Goal: Task Accomplishment & Management: Complete application form

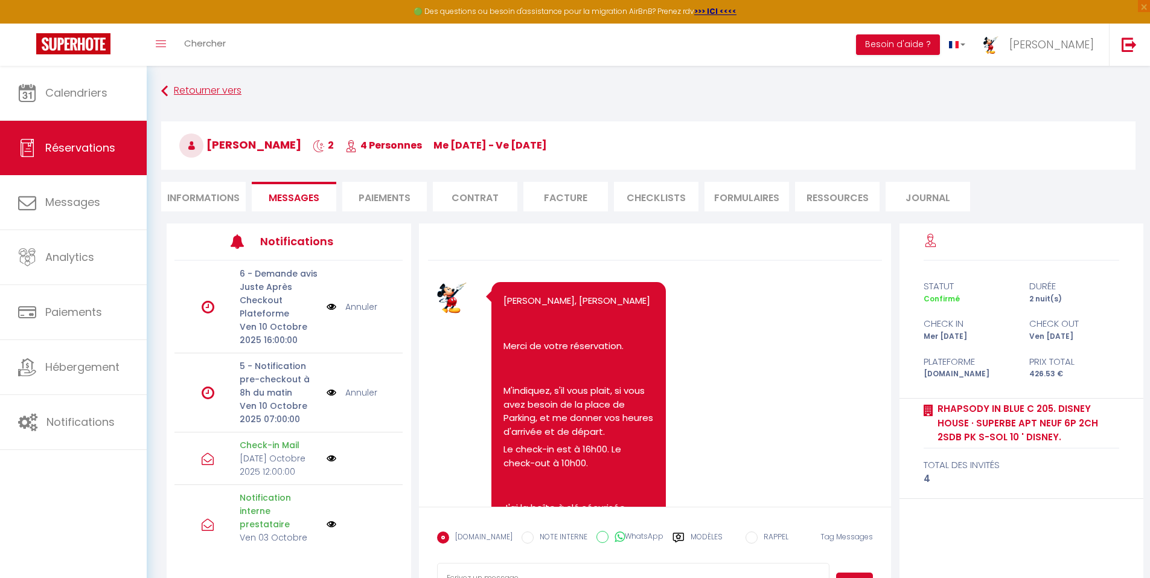
scroll to position [2829, 0]
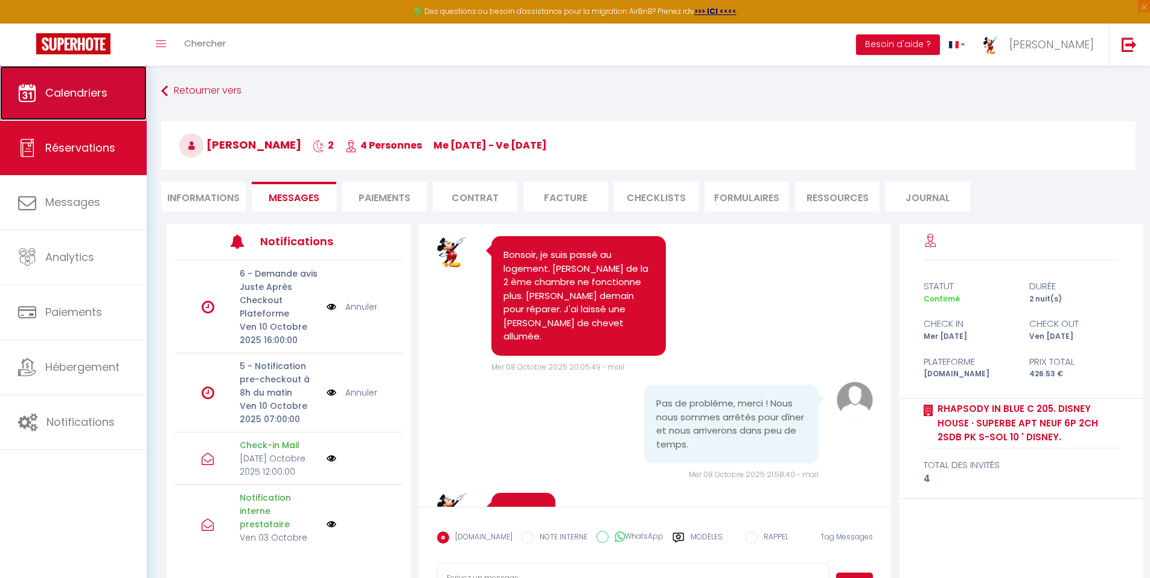
click at [85, 91] on span "Calendriers" at bounding box center [76, 92] width 62 height 15
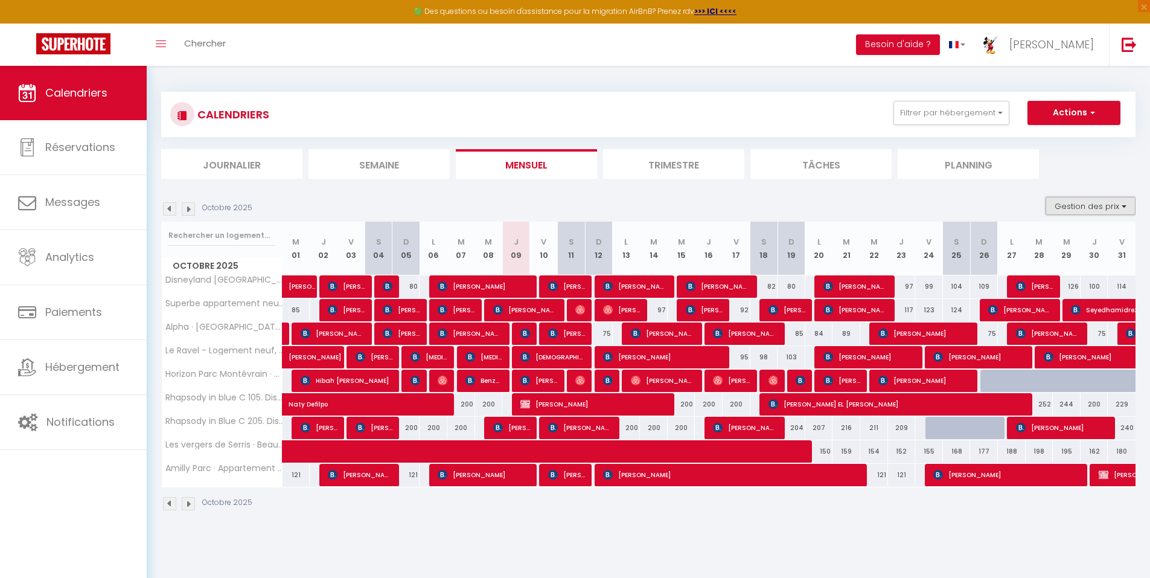
click at [1125, 202] on button "Gestion des prix" at bounding box center [1091, 206] width 90 height 18
click at [1035, 242] on input "Nb Nuits minimum" at bounding box center [1080, 243] width 109 height 12
checkbox input "true"
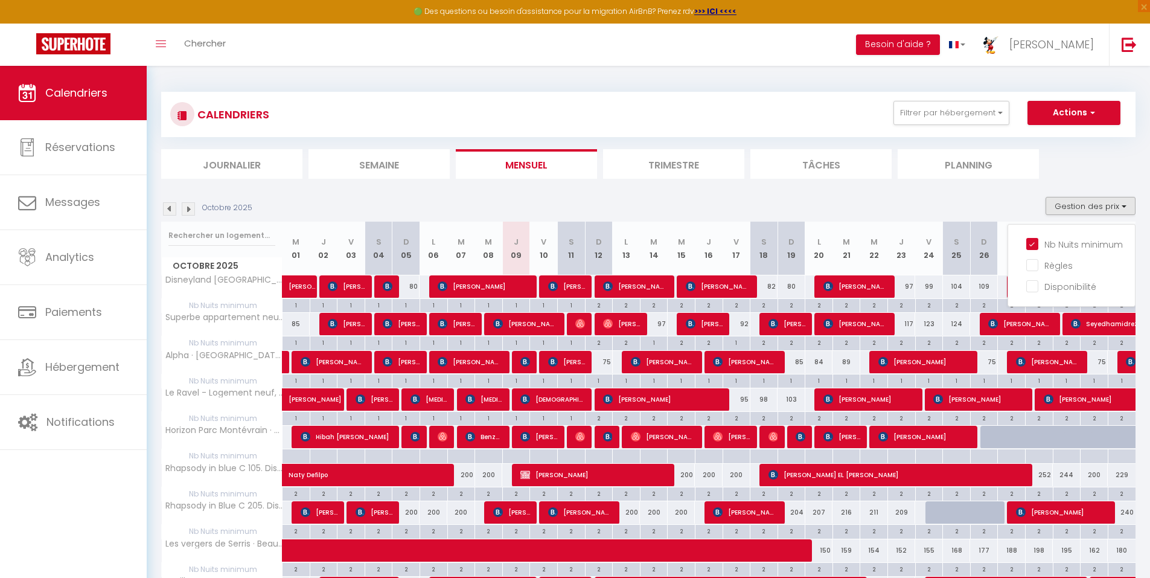
click at [991, 511] on div at bounding box center [995, 519] width 28 height 23
type input "231"
type input "Dim 26 Octobre 2025"
type input "Lun 27 Octobre 2025"
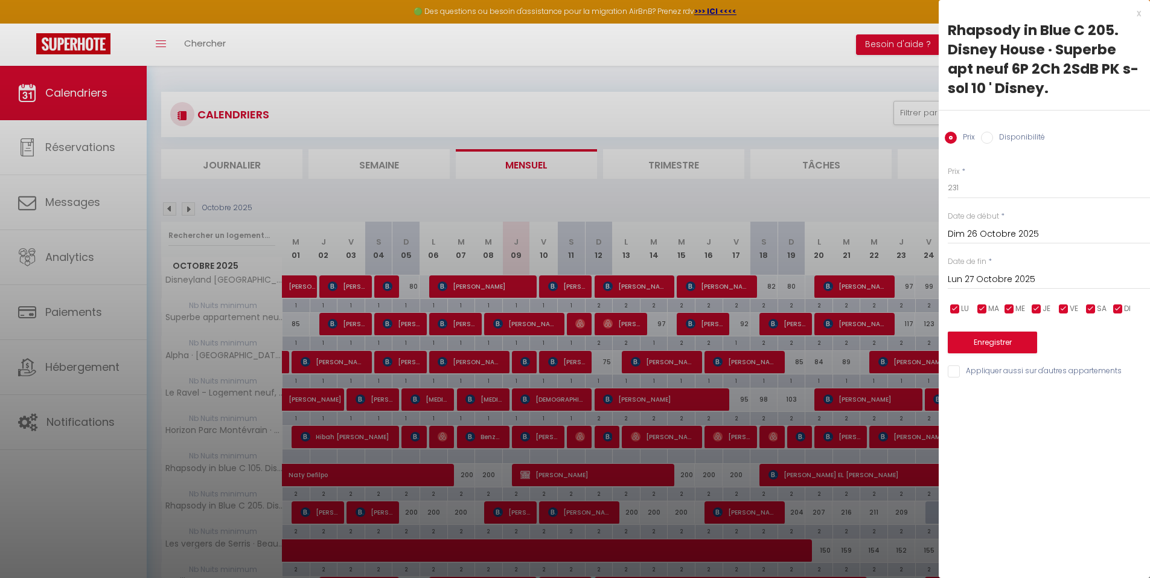
click at [987, 140] on input "Disponibilité" at bounding box center [987, 138] width 12 height 12
radio input "true"
radio input "false"
click at [991, 340] on button "Enregistrer" at bounding box center [992, 344] width 89 height 22
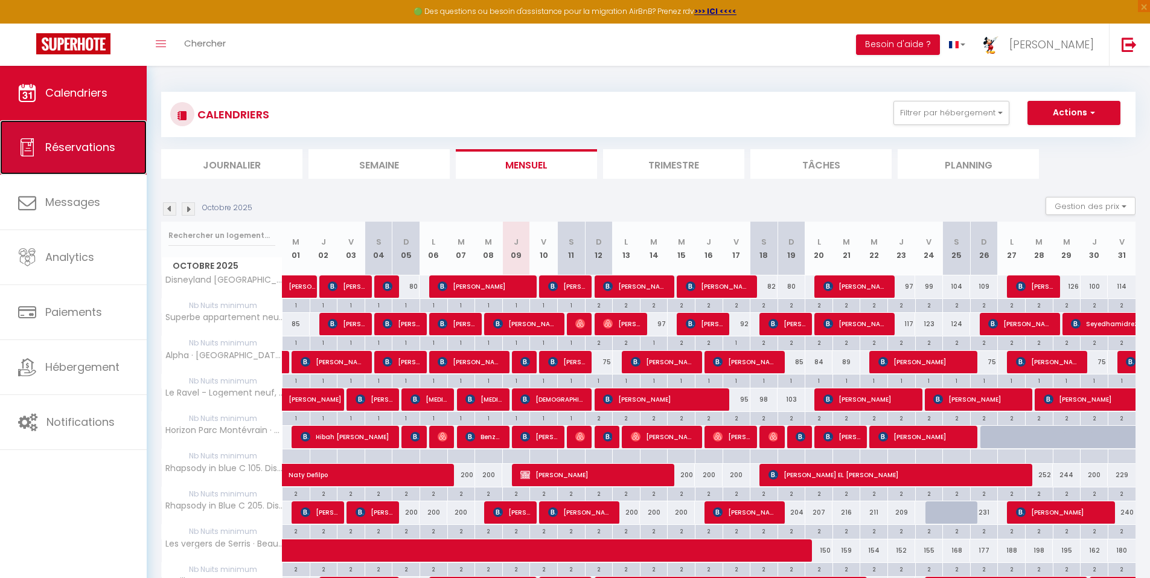
click at [85, 146] on span "Réservations" at bounding box center [80, 146] width 70 height 15
select select "not_cancelled"
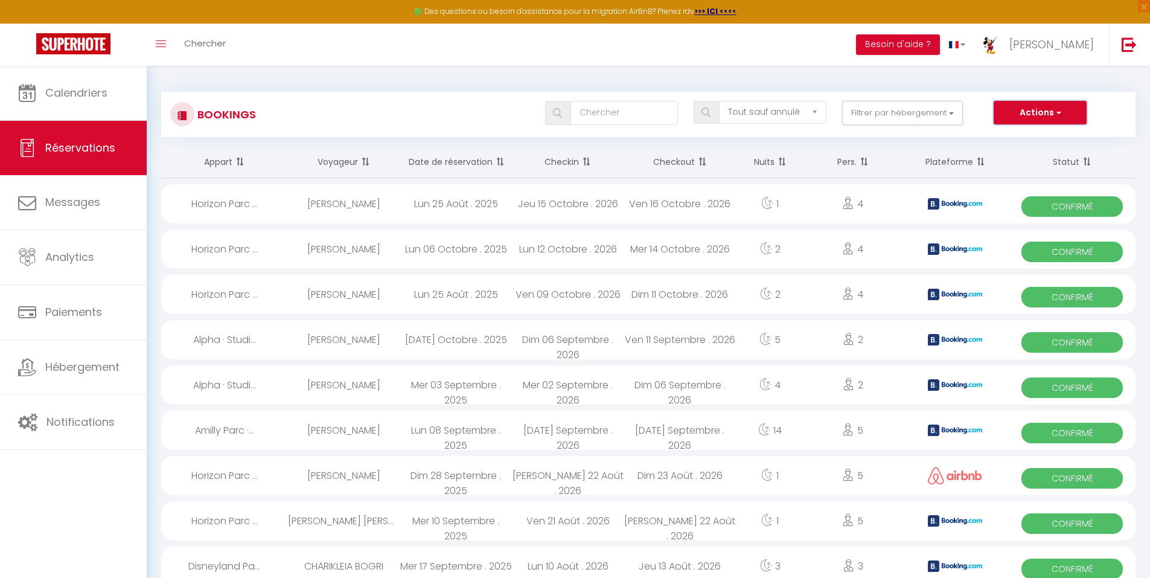
click at [1048, 109] on button "Actions" at bounding box center [1040, 113] width 93 height 24
click at [1028, 139] on link "Nouvelle Réservation" at bounding box center [1021, 139] width 129 height 16
select select
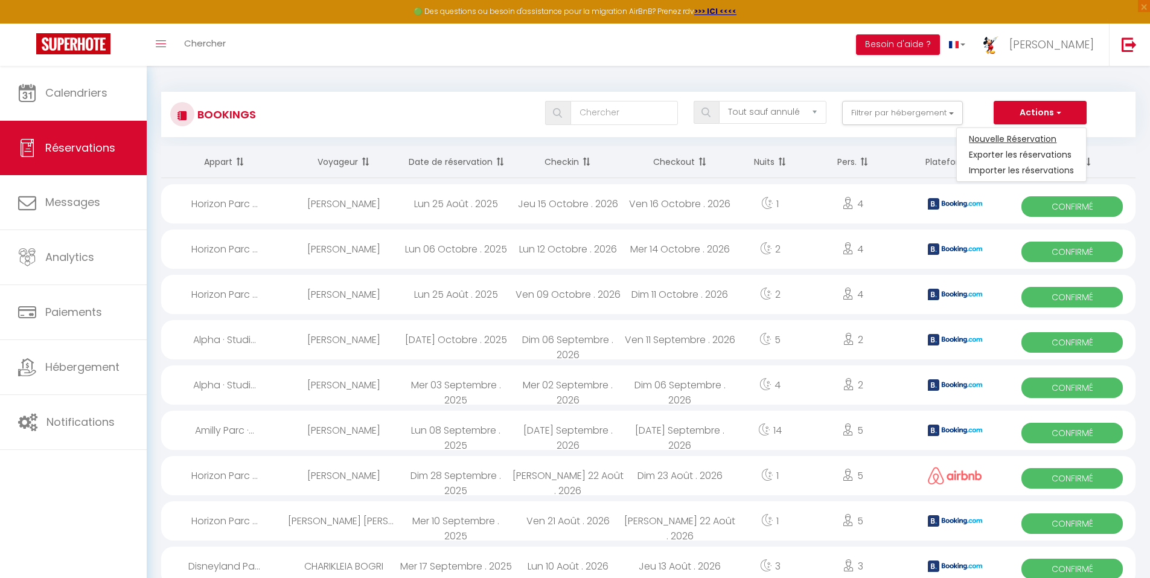
select select
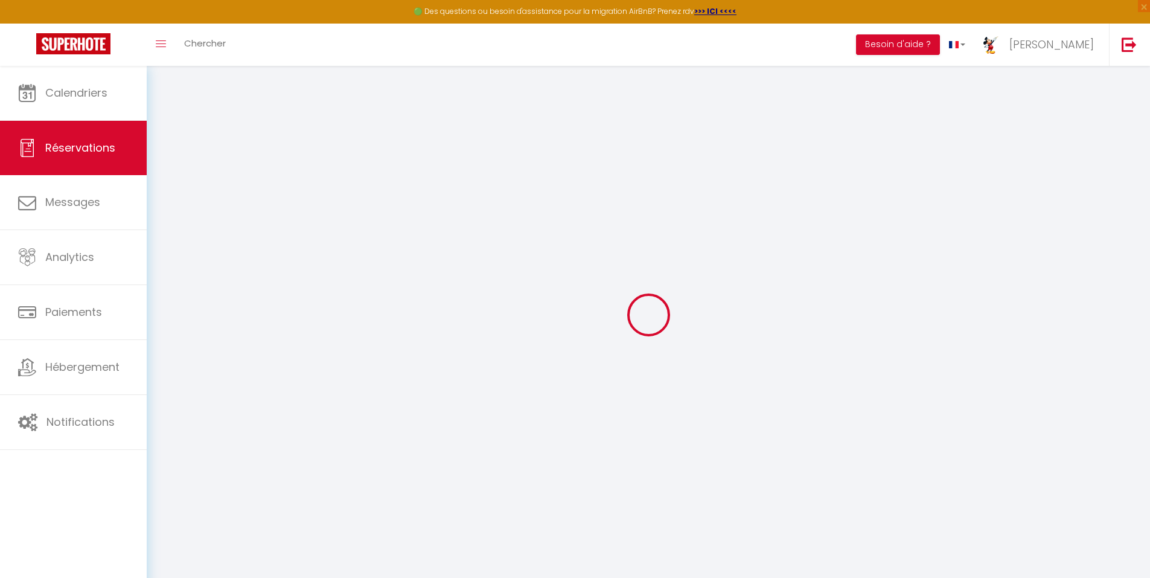
select select
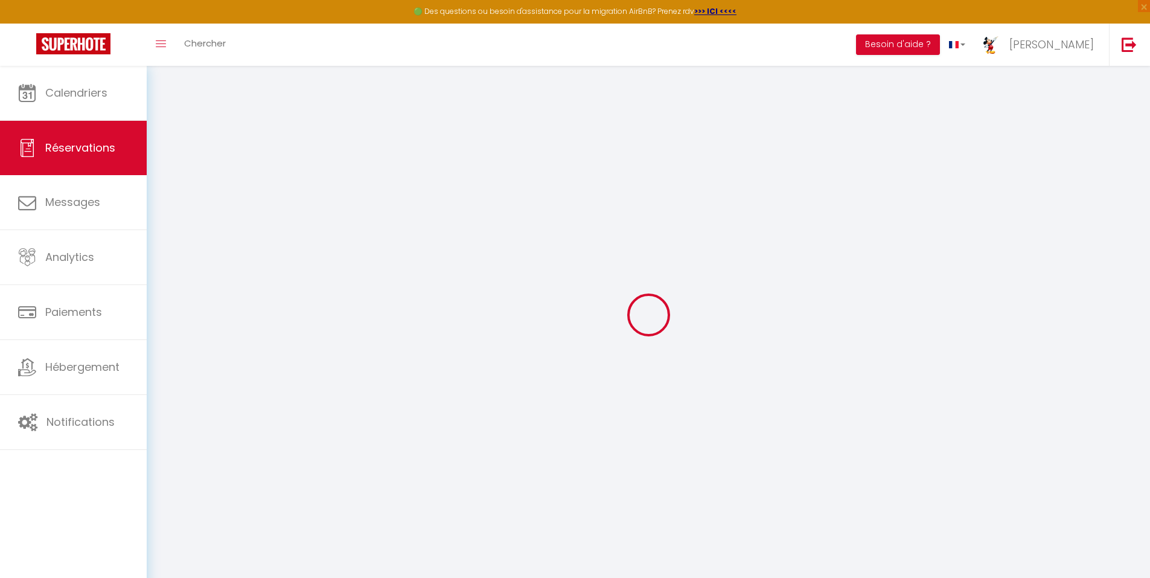
select select
checkbox input "false"
select select
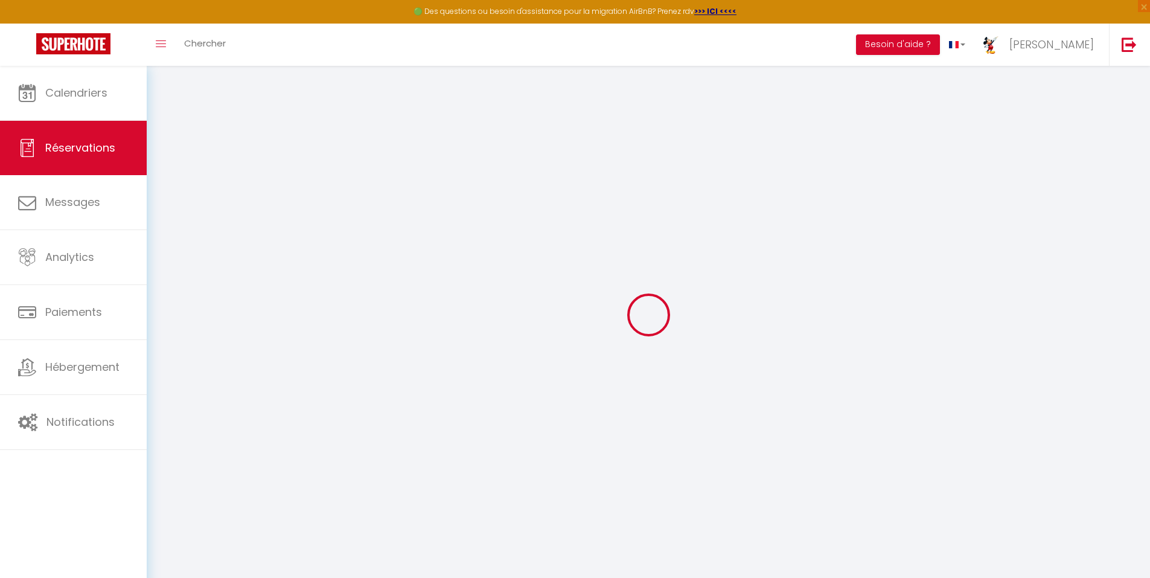
select select
checkbox input "false"
select select
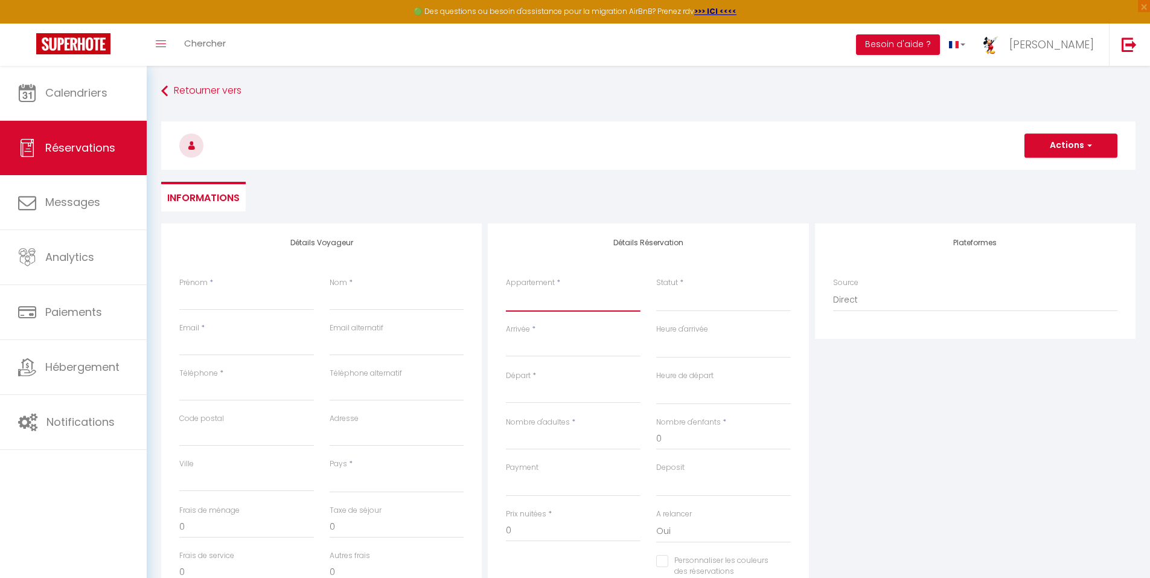
click at [550, 298] on select "Disneyland [GEOGRAPHIC_DATA], [GEOGRAPHIC_DATA], Parking gratuit, [GEOGRAPHIC_D…" at bounding box center [573, 300] width 135 height 23
select select "48736"
click at [506, 289] on select "Disneyland [GEOGRAPHIC_DATA], [GEOGRAPHIC_DATA], Parking gratuit, [GEOGRAPHIC_D…" at bounding box center [573, 300] width 135 height 23
select select
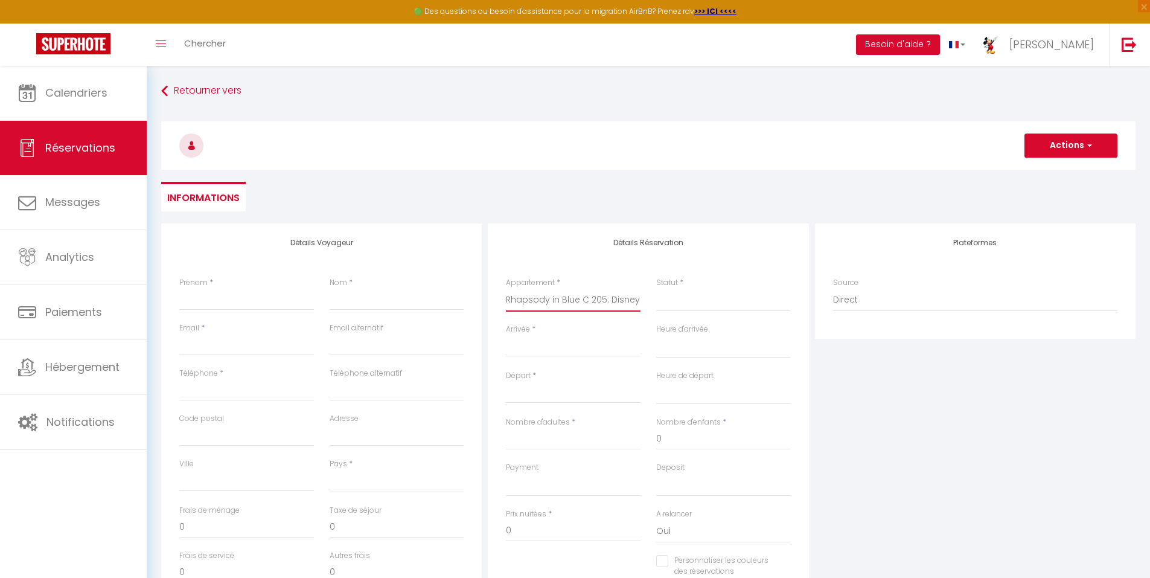
select select
checkbox input "false"
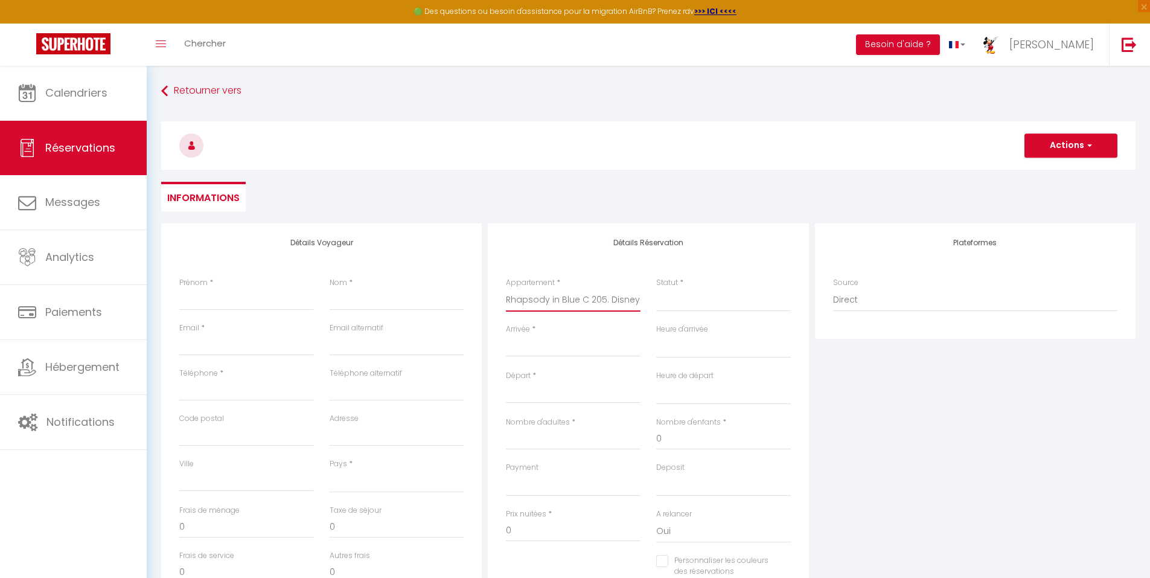
select select
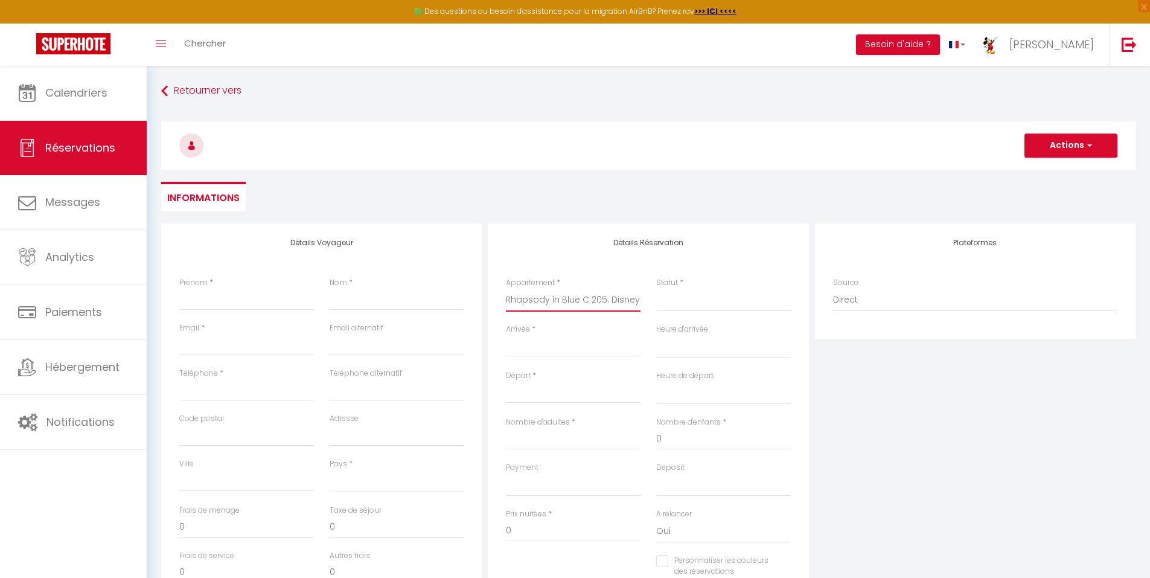
select select
checkbox input "false"
click at [719, 299] on select "Confirmé Non Confirmé [PERSON_NAME] par le voyageur No Show Request" at bounding box center [723, 300] width 135 height 23
select select "1"
click at [656, 289] on select "Confirmé Non Confirmé [PERSON_NAME] par le voyageur No Show Request" at bounding box center [723, 300] width 135 height 23
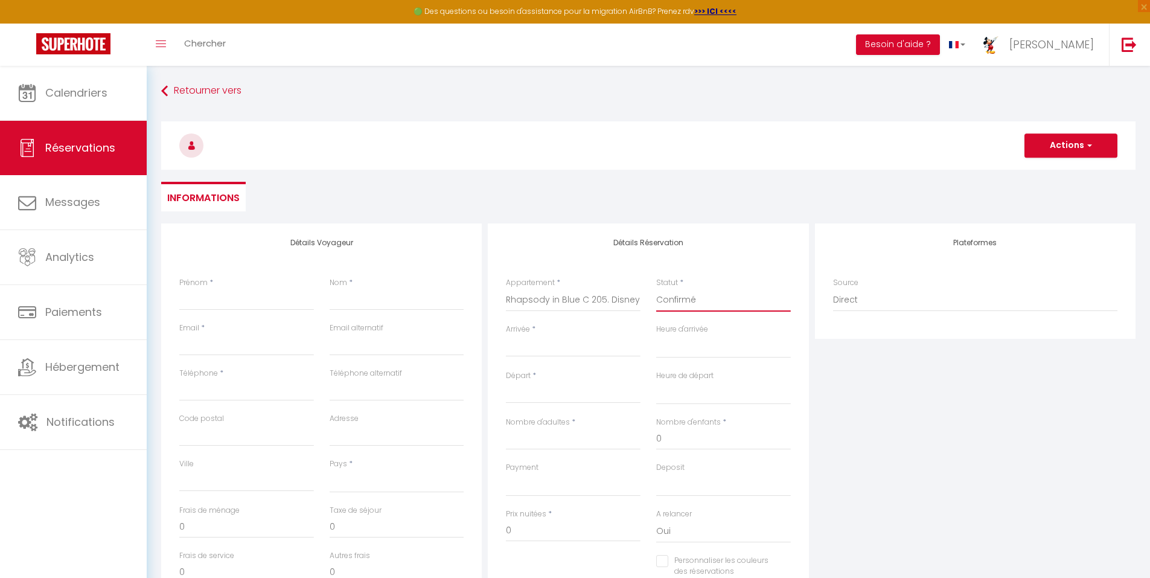
select select
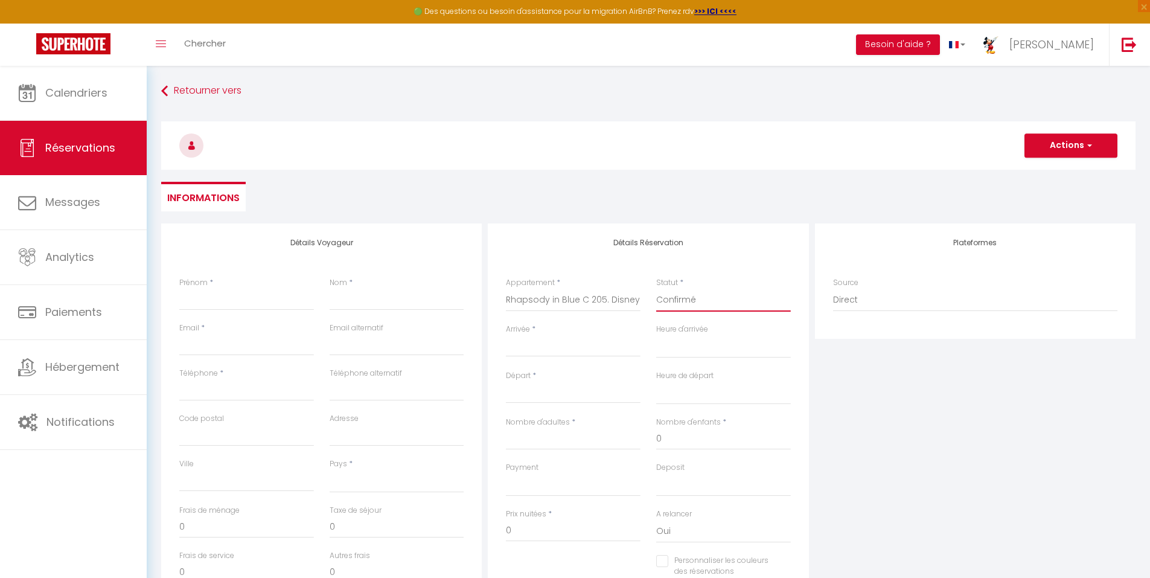
checkbox input "false"
click at [562, 344] on input "Arrivée" at bounding box center [573, 347] width 135 height 16
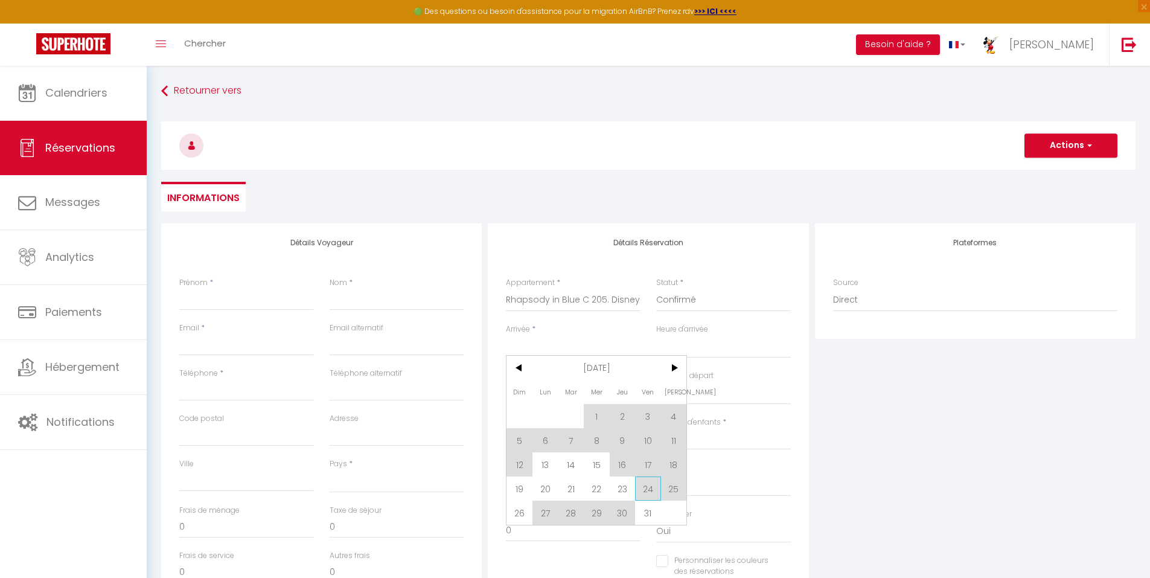
click at [649, 486] on span "24" at bounding box center [648, 488] width 26 height 24
select select
type input "Ven 24 Octobre 2025"
select select
type input "[PERSON_NAME] 25 Octobre 2025"
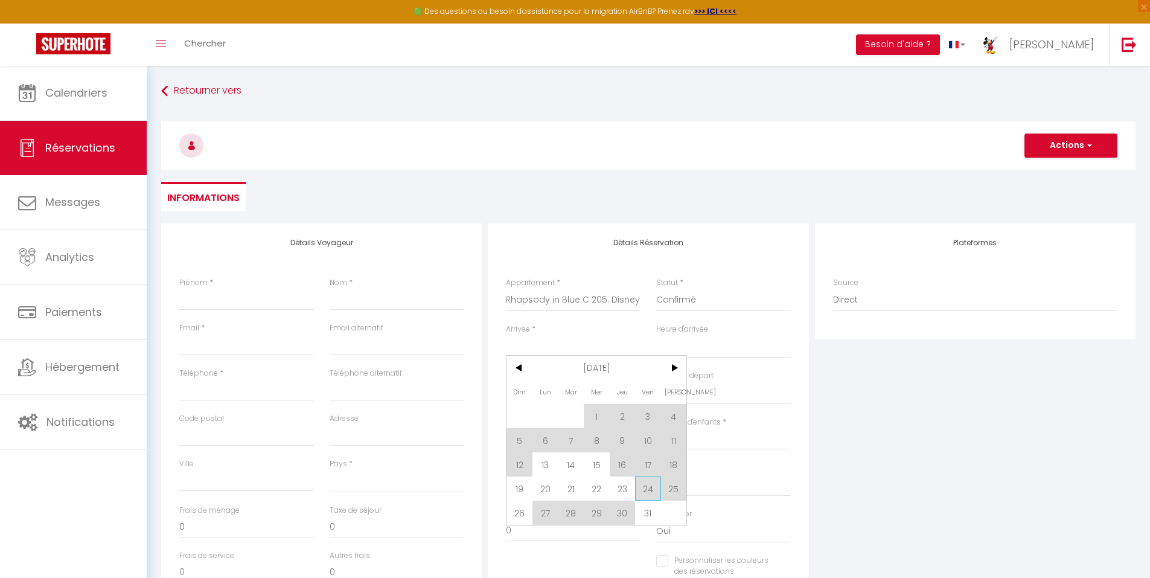
select select
checkbox input "false"
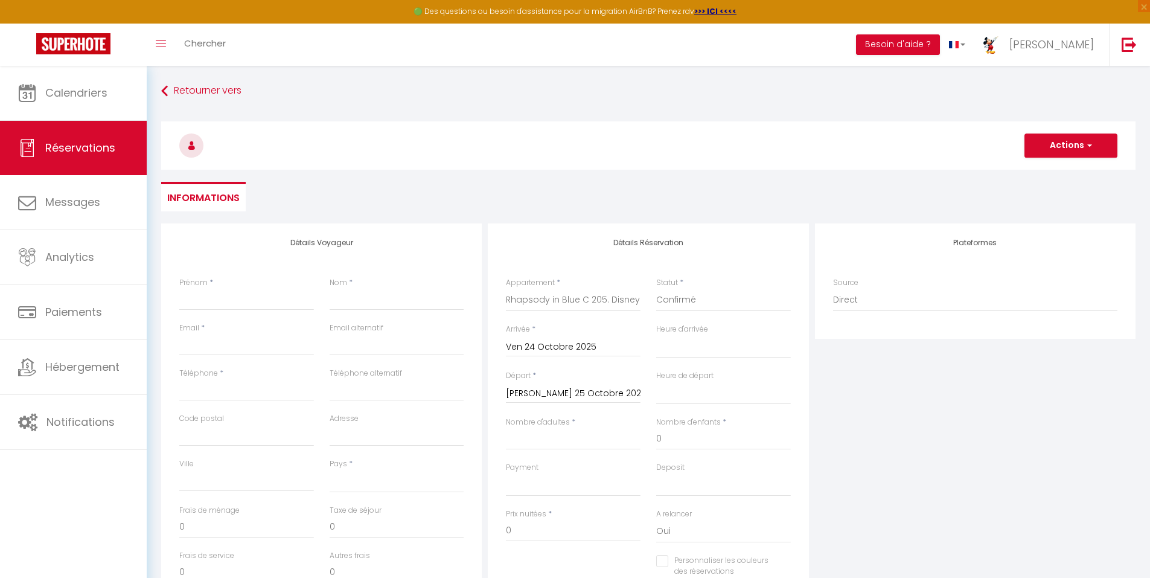
click at [581, 388] on input "[PERSON_NAME] 25 Octobre 2025" at bounding box center [573, 394] width 135 height 16
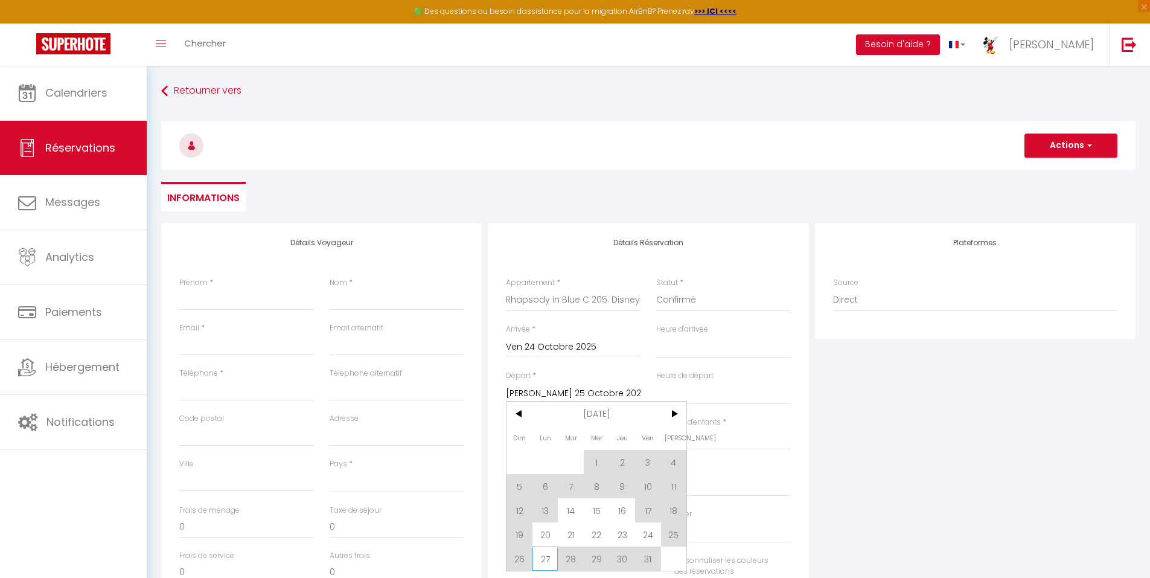
click at [545, 556] on span "27" at bounding box center [546, 558] width 26 height 24
select select
type input "Lun 27 Octobre 2025"
select select
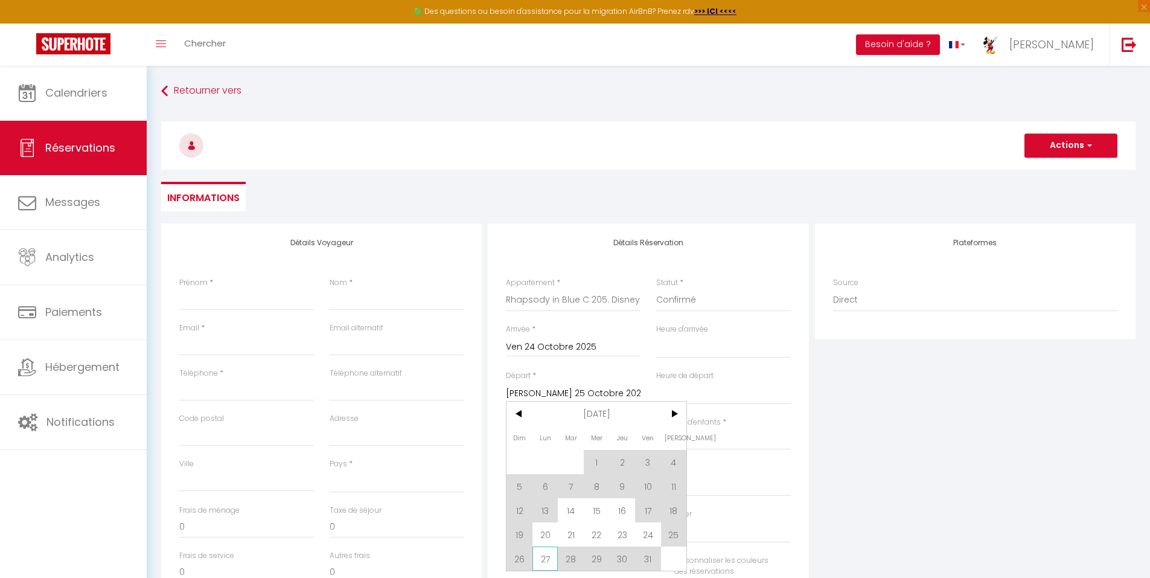
select select
checkbox input "false"
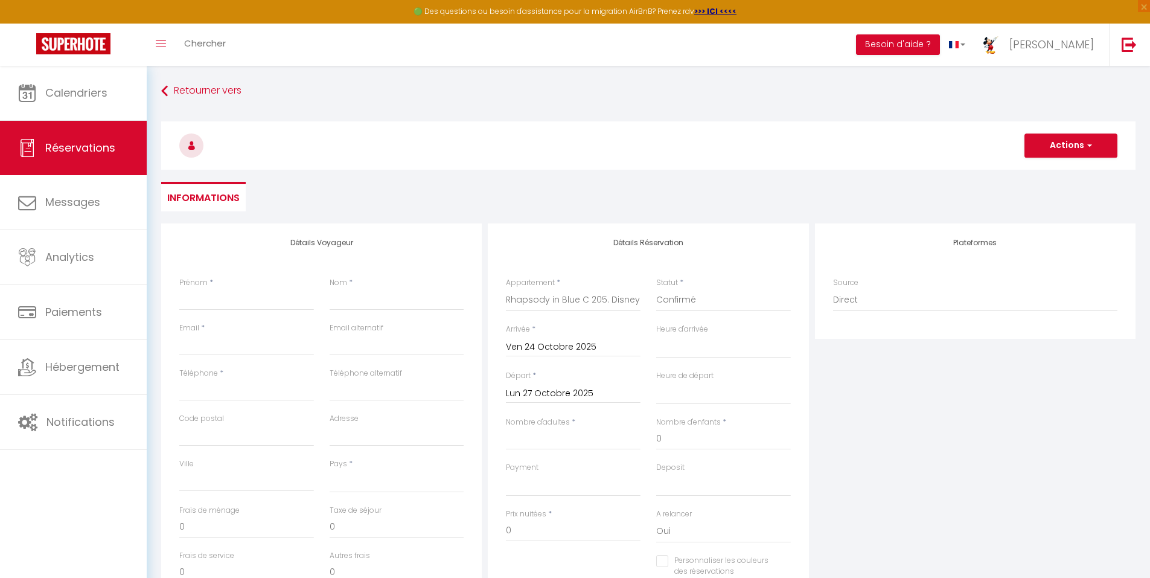
click at [955, 463] on div "Plateformes Source Direct [DOMAIN_NAME] [DOMAIN_NAME] Chalet montagne Expedia G…" at bounding box center [975, 439] width 327 height 432
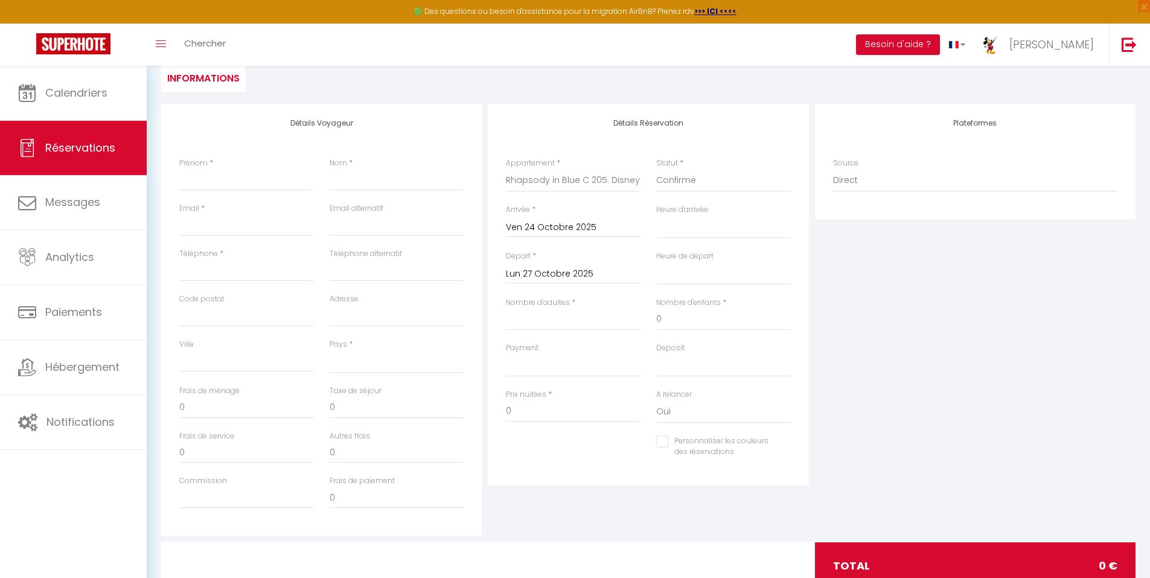
scroll to position [121, 0]
click at [255, 178] on input "Prénom" at bounding box center [246, 179] width 135 height 22
type input "r"
select select
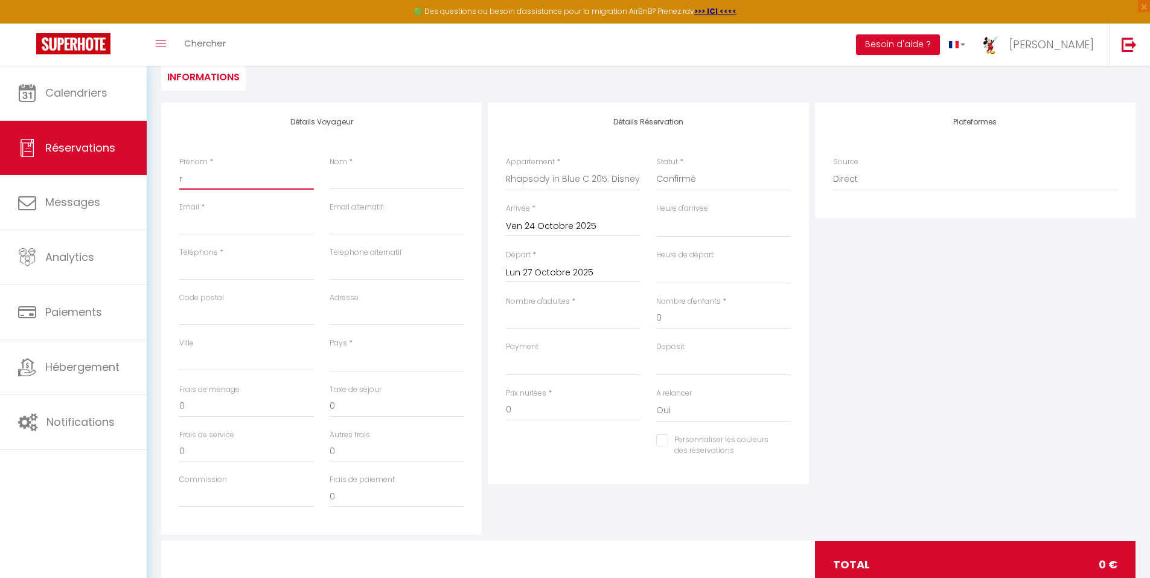
select select
checkbox input "false"
type input "ré"
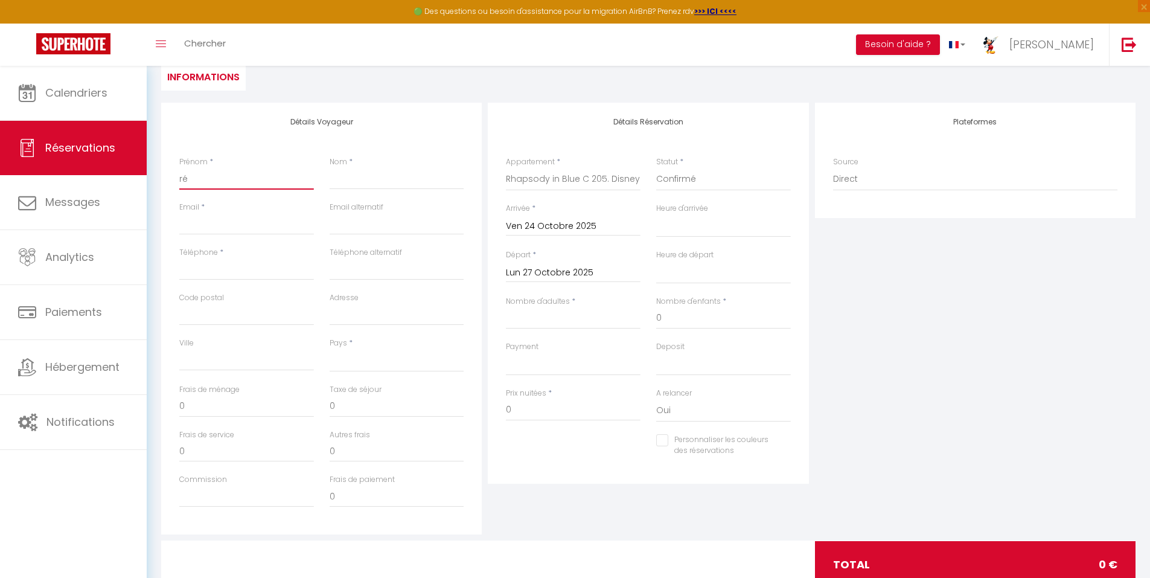
select select
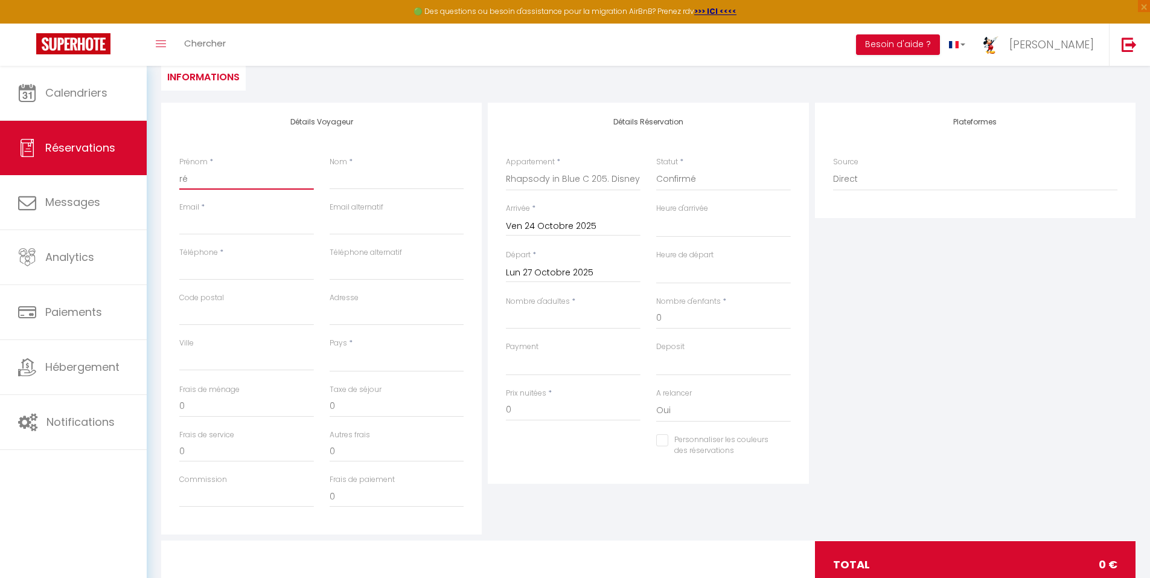
checkbox input "false"
type input "rés"
select select
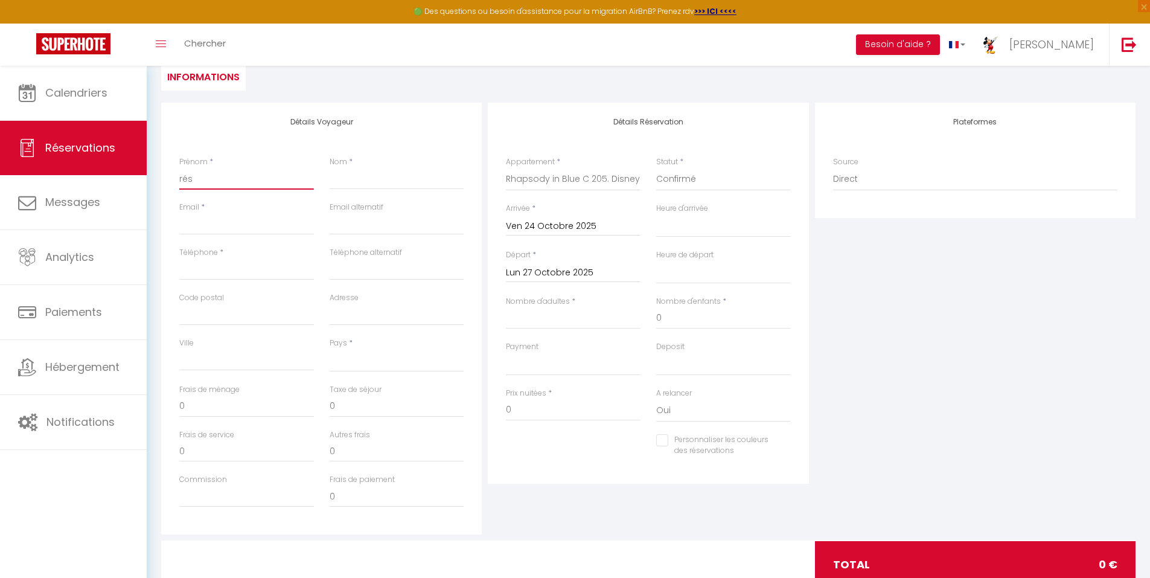
select select
checkbox input "false"
type input "résa"
select select
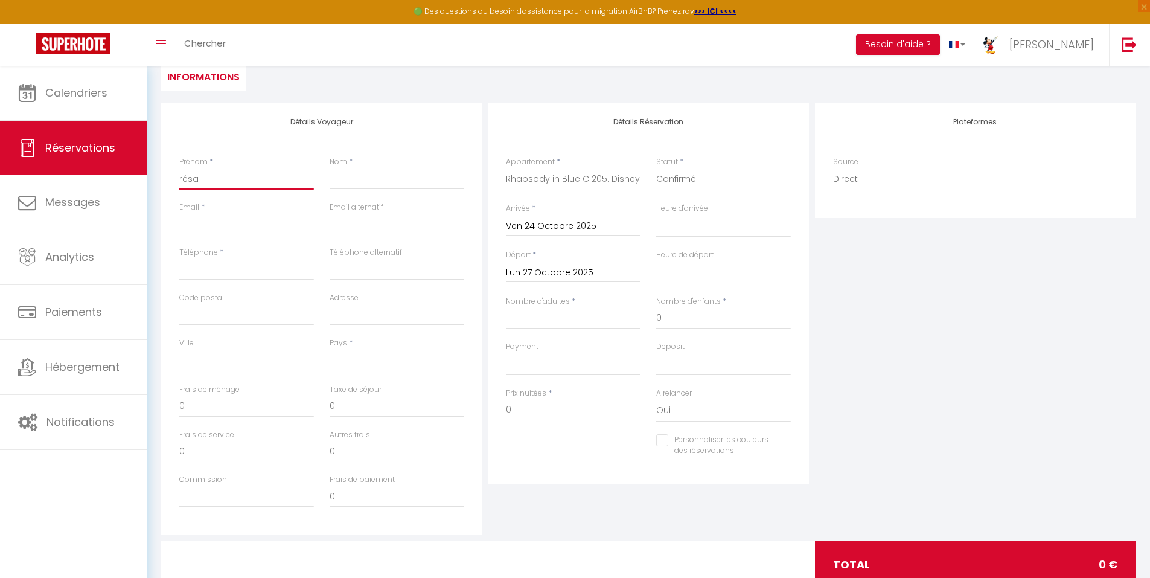
select select
checkbox input "false"
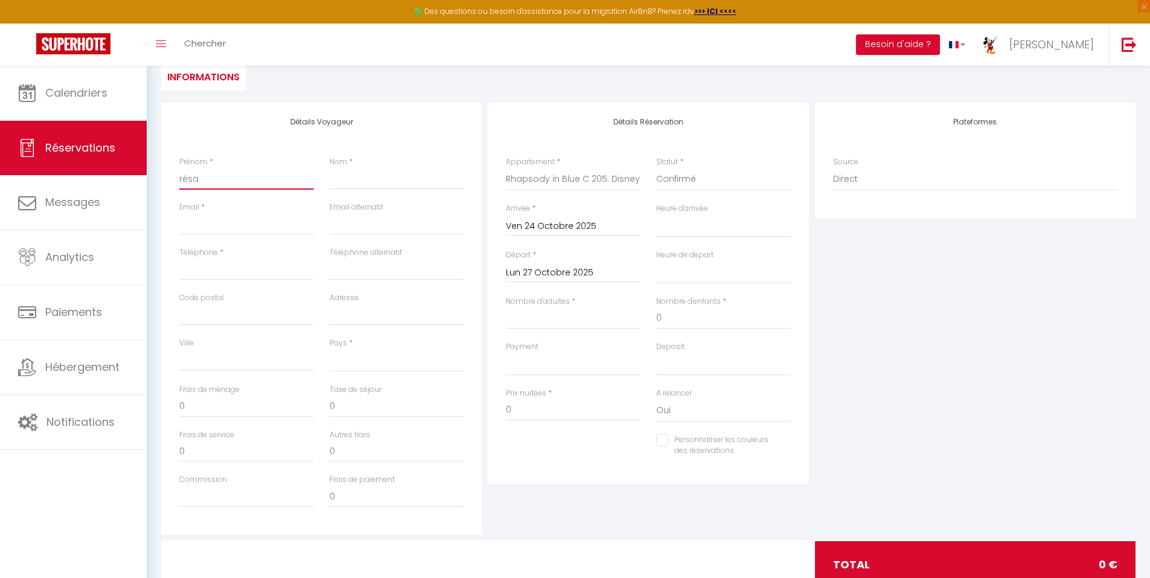
type input "Rrésa"
select select
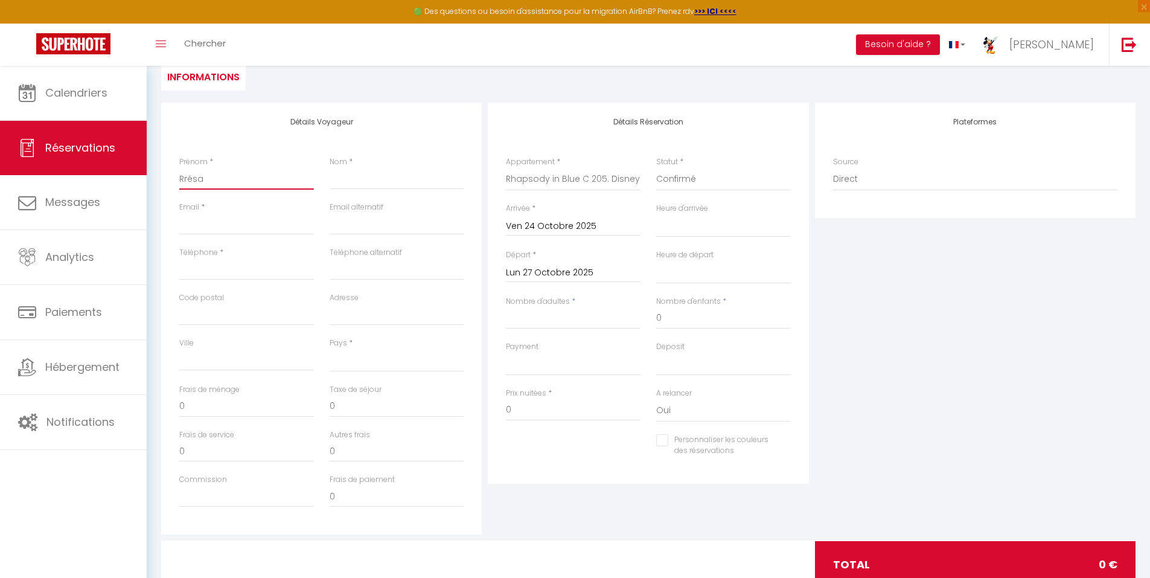
select select
checkbox input "false"
type input "Résa"
select select
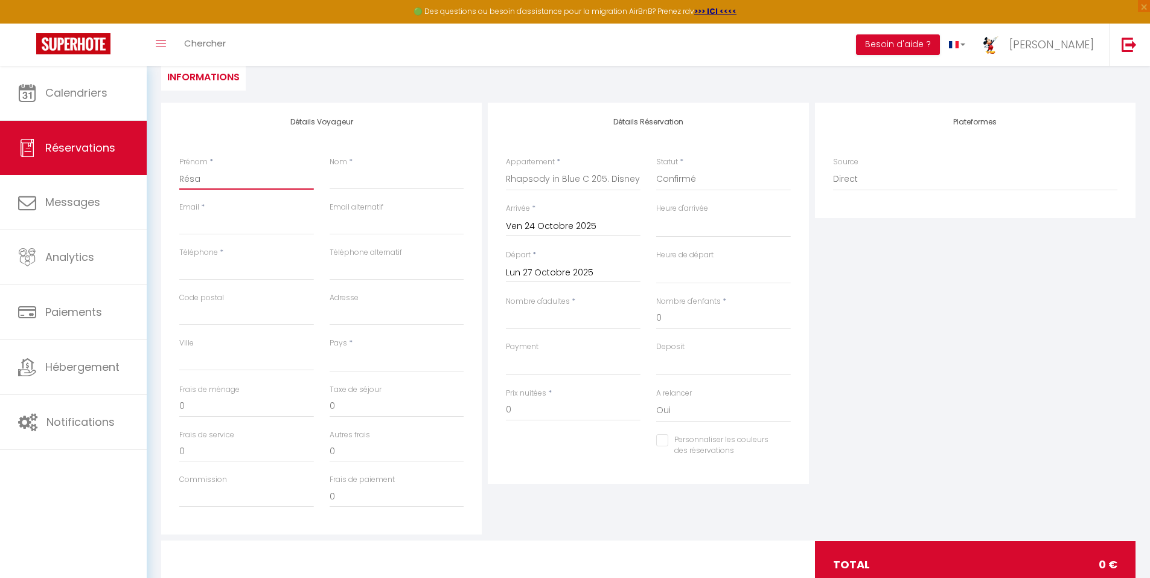
select select
checkbox input "false"
type input "Résa"
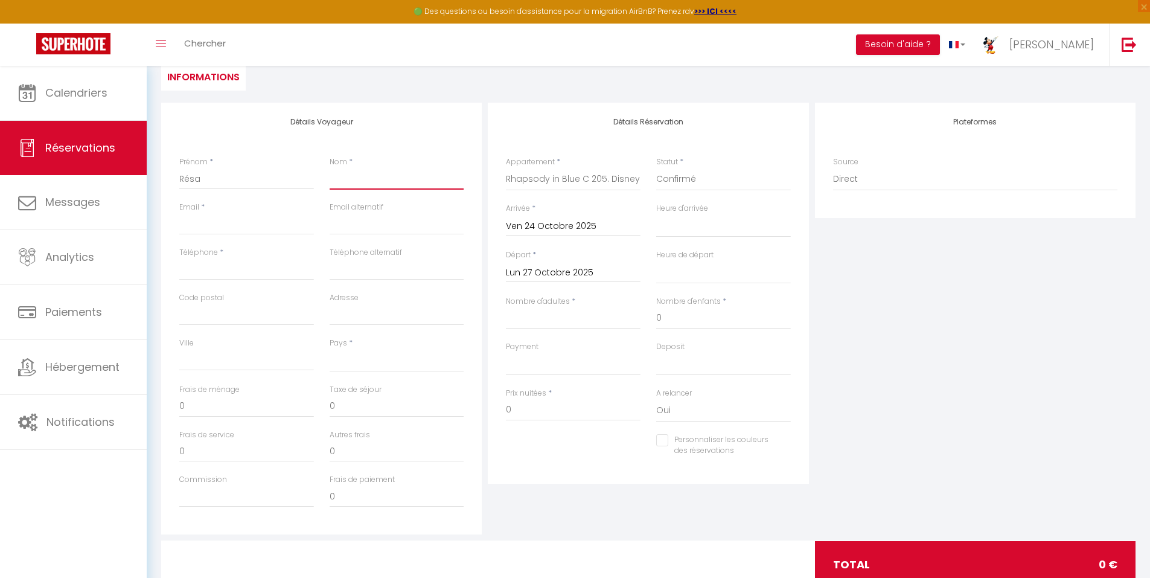
click at [371, 181] on input "Nom" at bounding box center [397, 179] width 135 height 22
type input "P"
select select
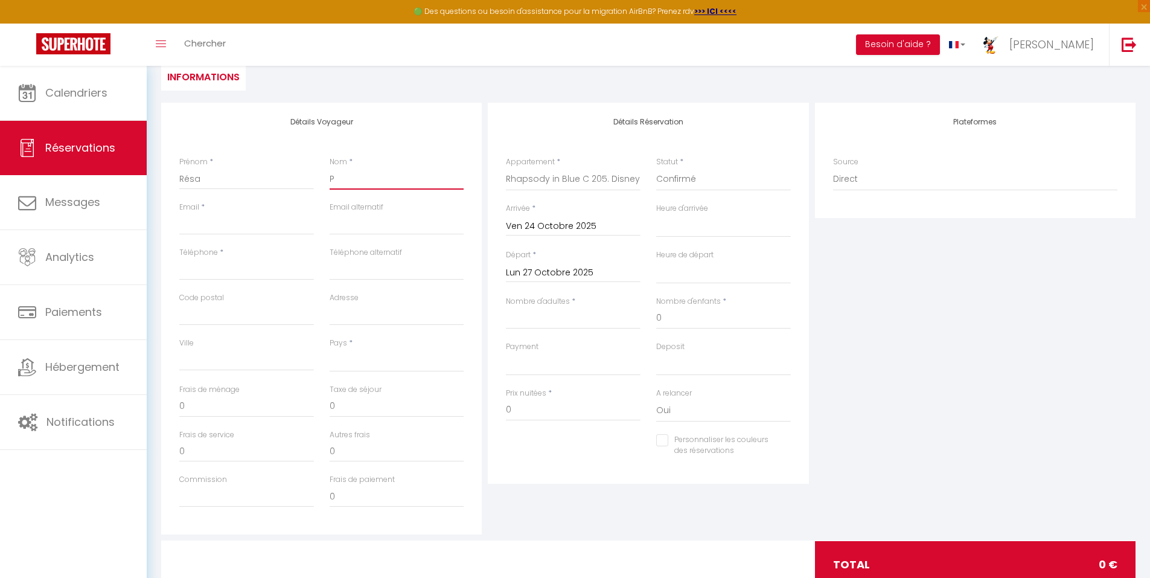
select select
checkbox input "false"
type input "Pa"
select select
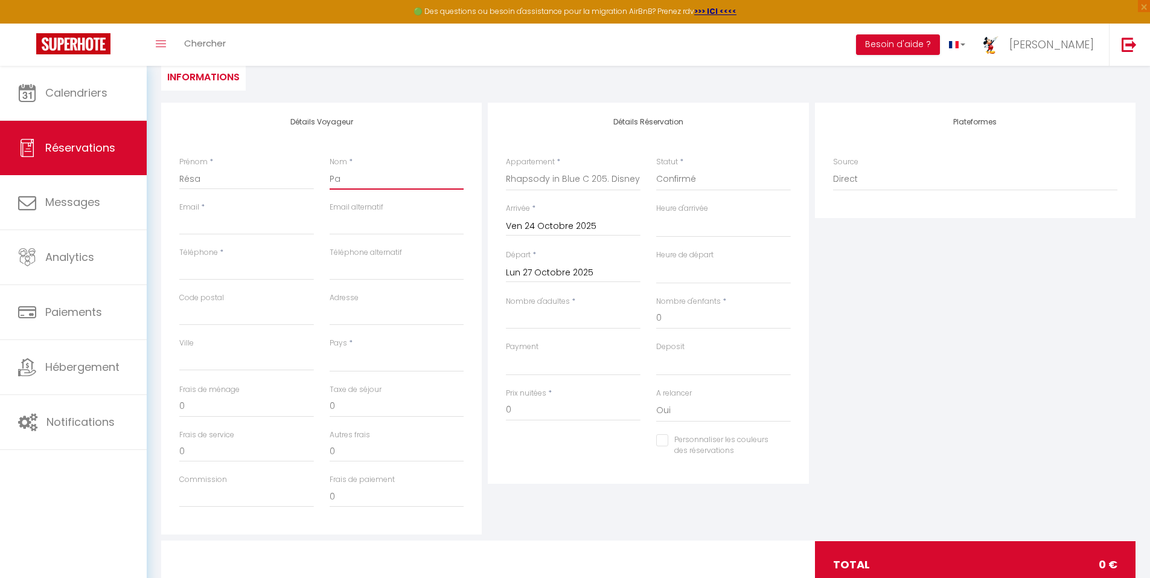
select select
checkbox input "false"
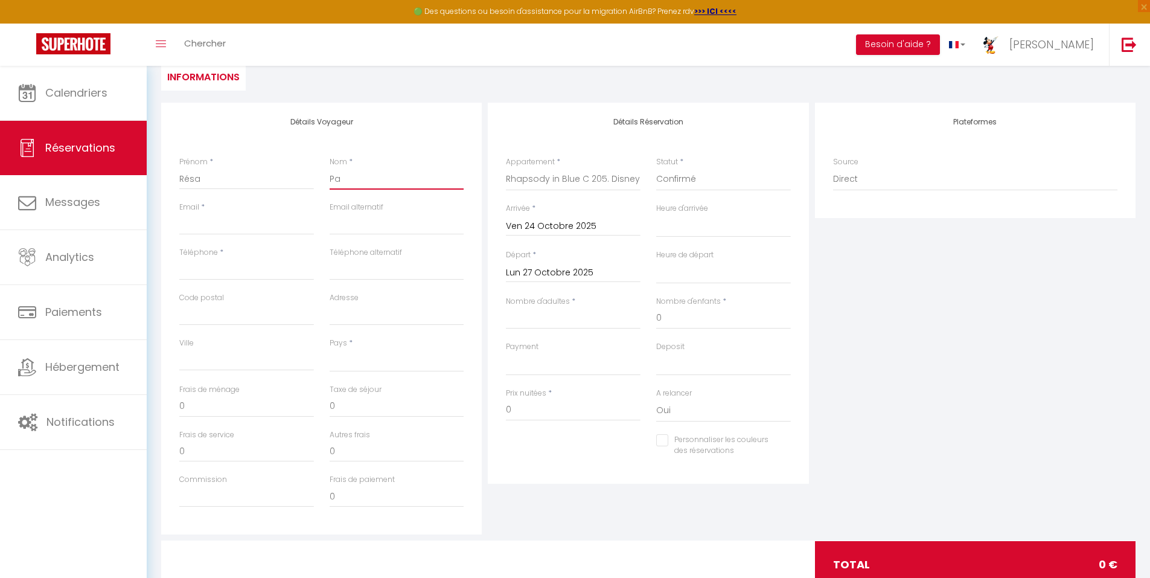
type input "Pan"
select select
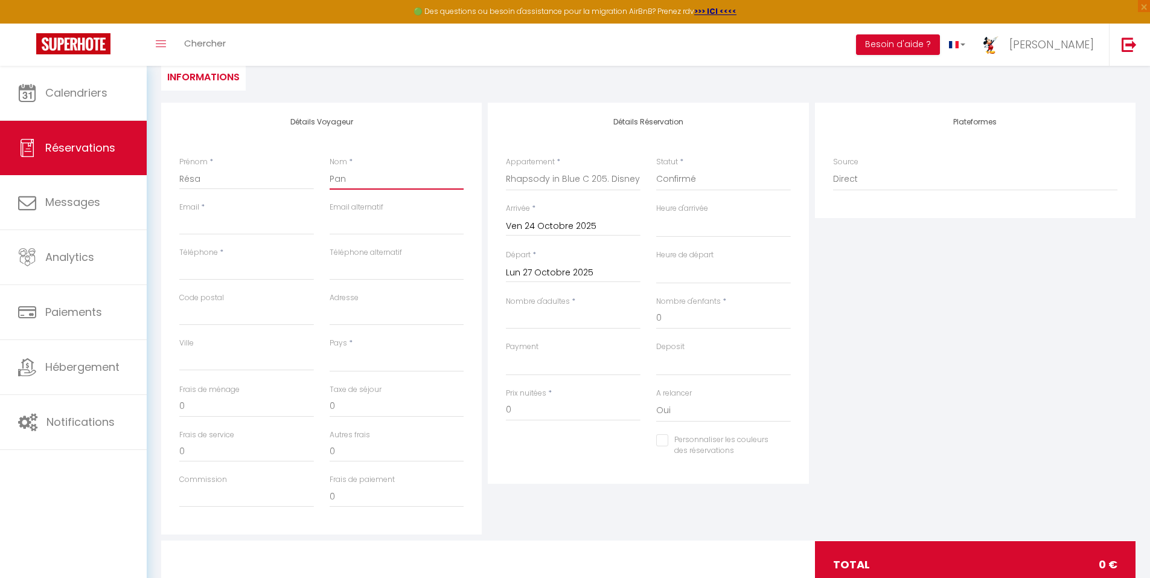
select select
checkbox input "false"
type input "Pans"
select select
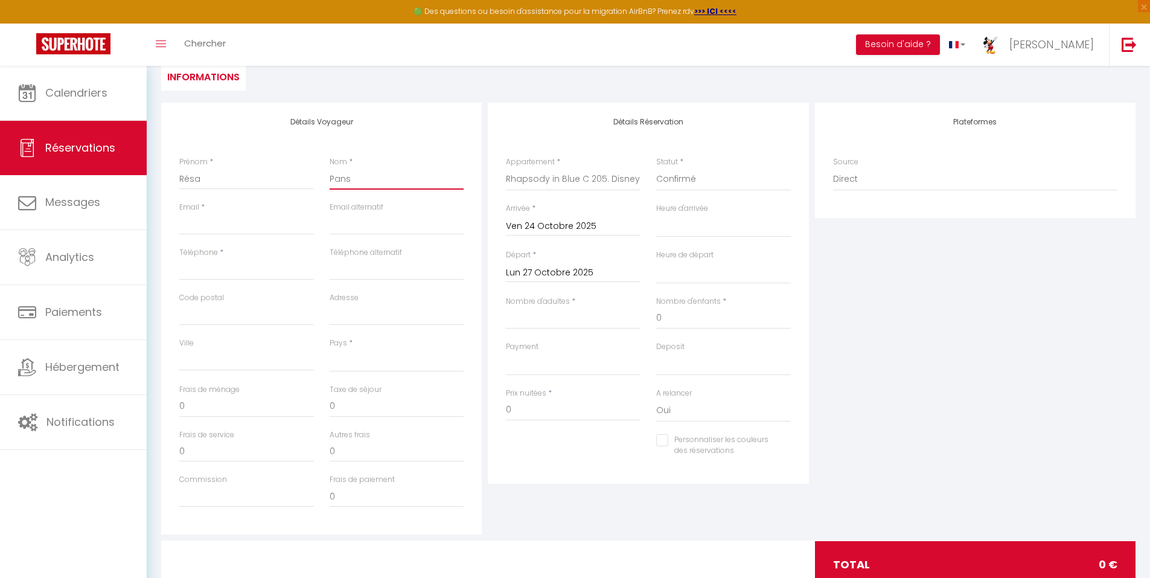
select select
checkbox input "false"
type input "Pansb"
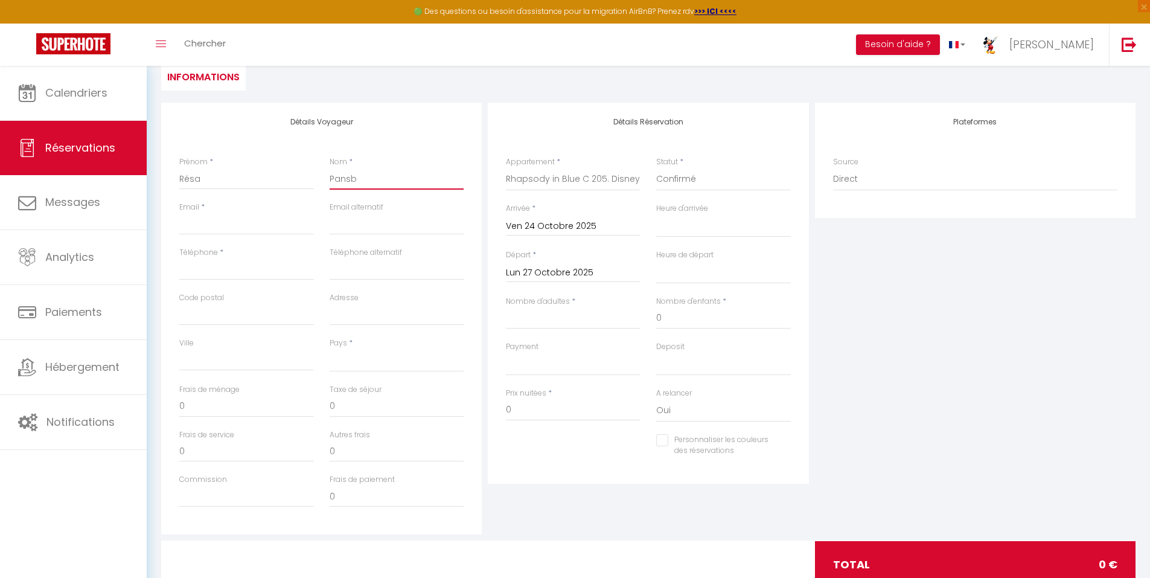
select select
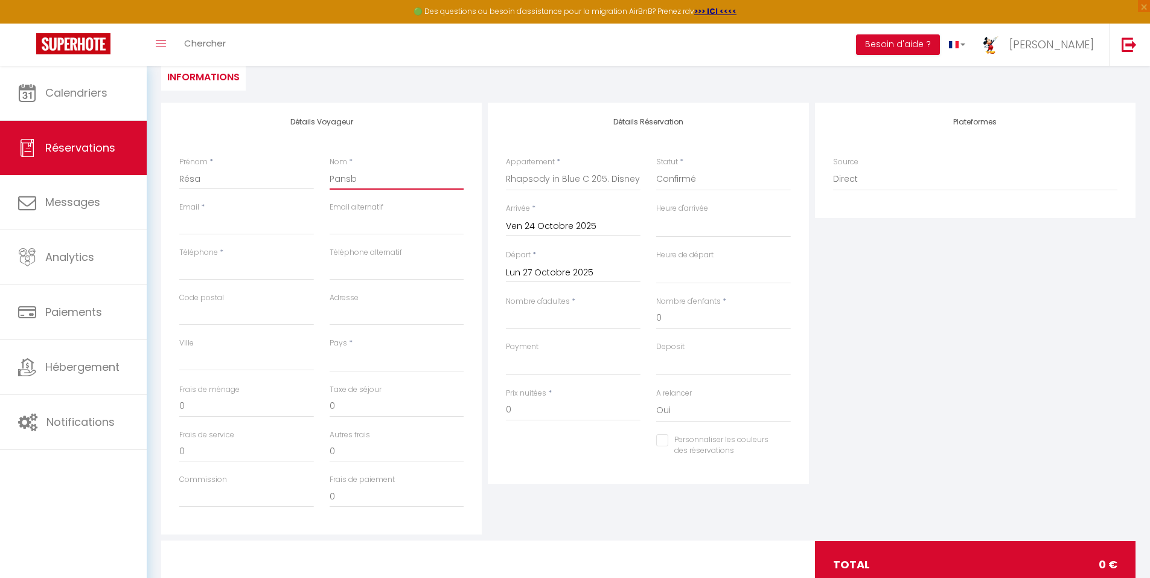
checkbox input "false"
type input "Pansbh"
select select
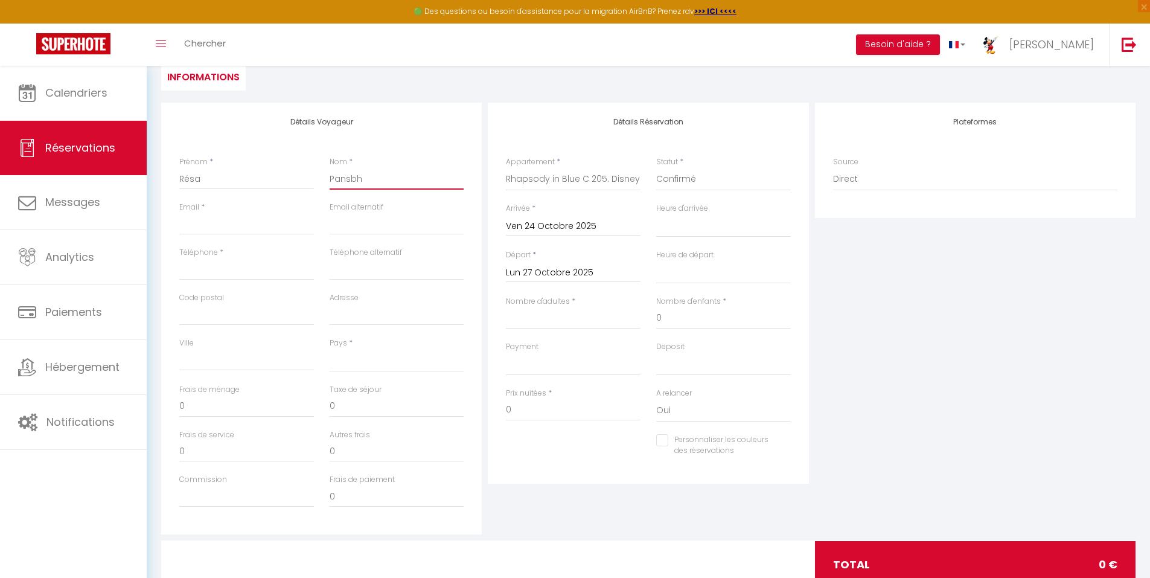
select select
checkbox input "false"
type input "Pansbh"
drag, startPoint x: 190, startPoint y: 180, endPoint x: 237, endPoint y: 126, distance: 71.9
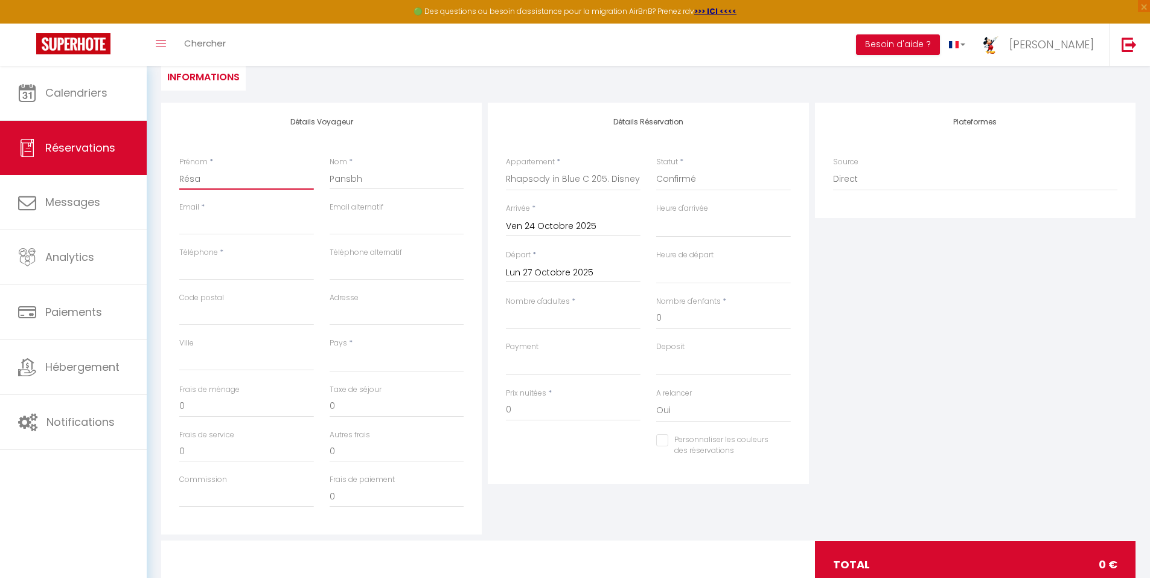
click at [237, 126] on div "Détails Voyageur Prénom * Résa Nom * Pansbh Email * Email alternatif Téléphone …" at bounding box center [321, 319] width 321 height 432
type input "Réz"
select select
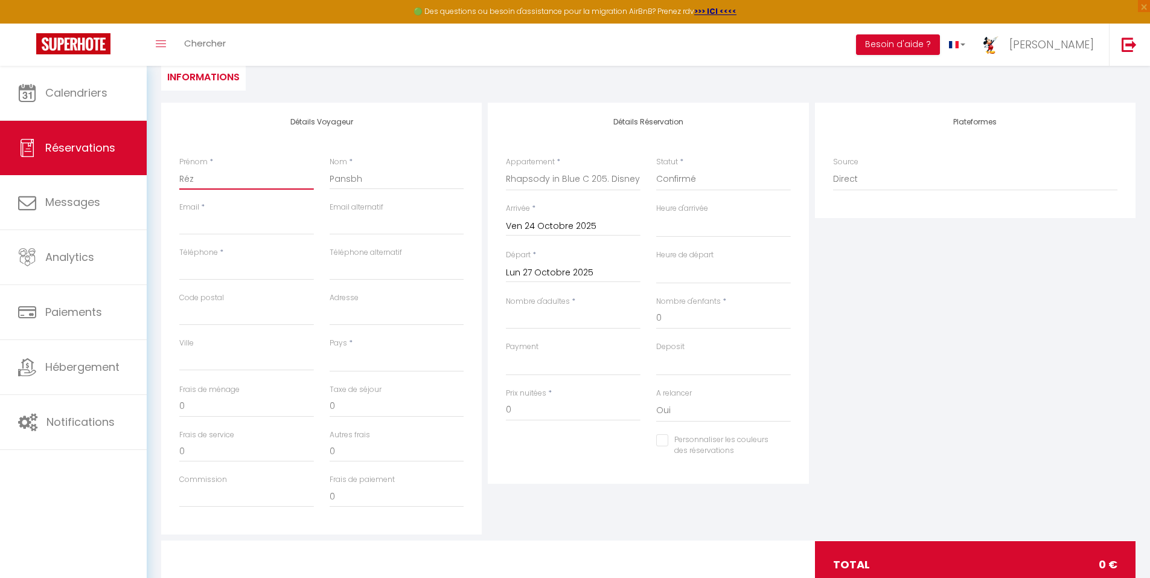
select select
checkbox input "false"
type input "Réza"
select select
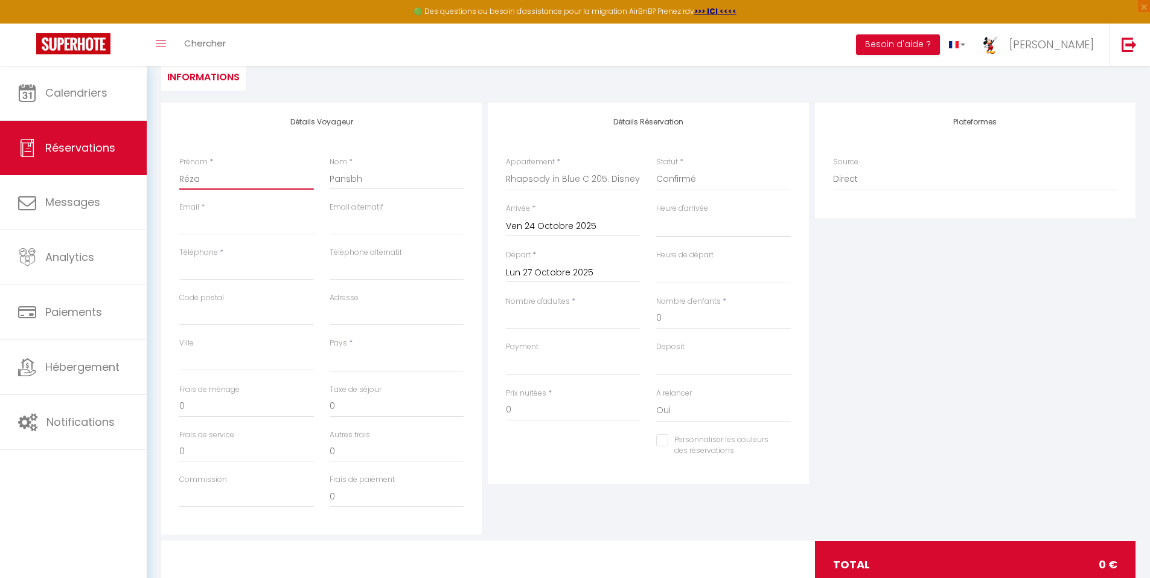
select select
checkbox input "false"
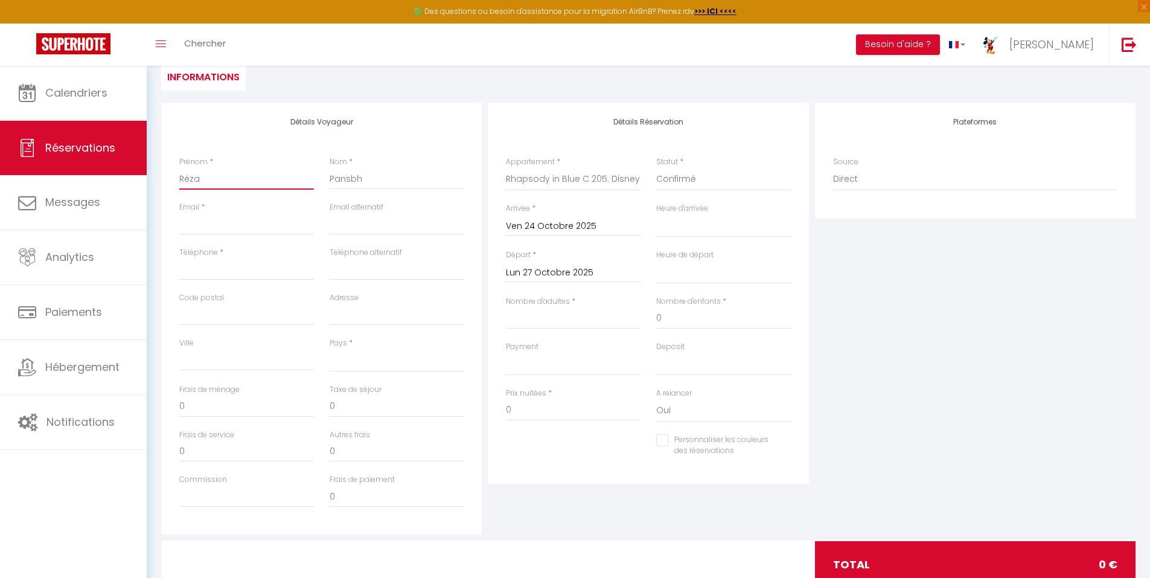
type input "Rézaa"
select select
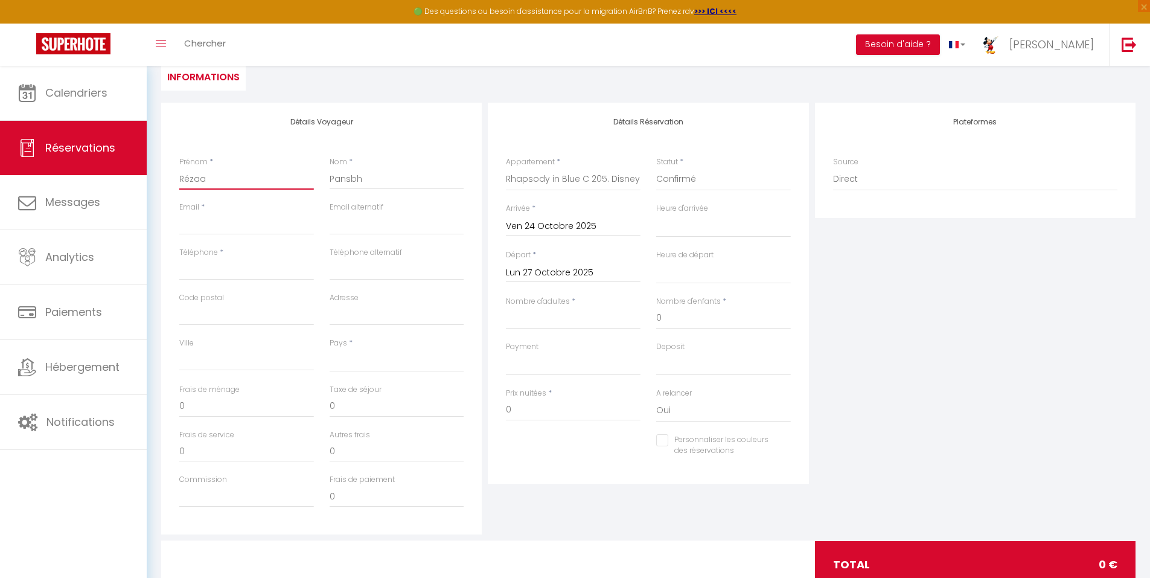
select select
checkbox input "false"
type input "Rézaay"
select select
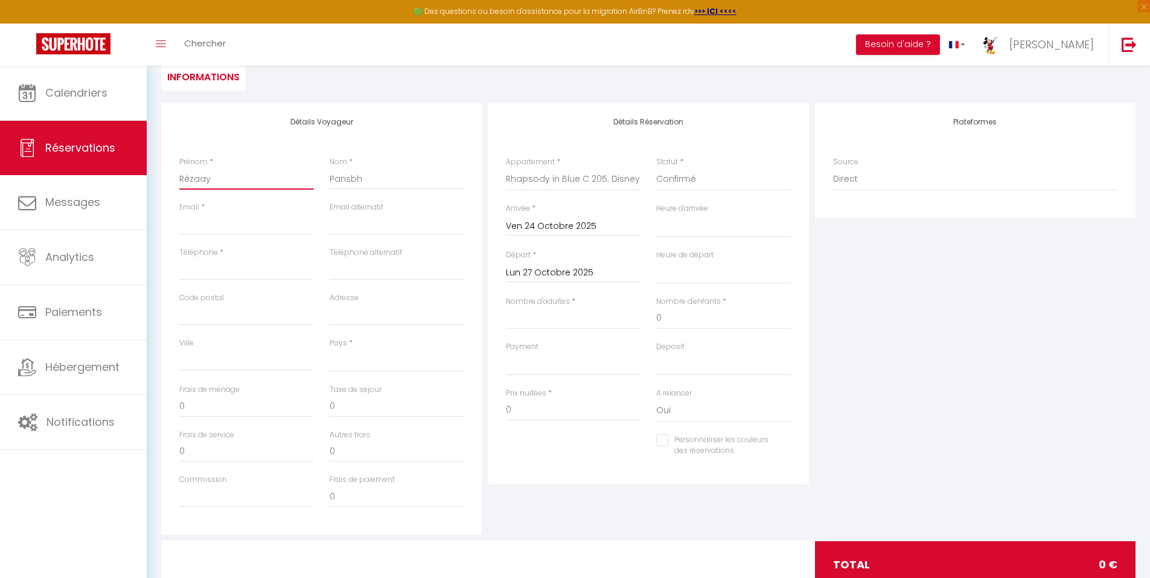
select select
checkbox input "false"
type input "Rézaaya"
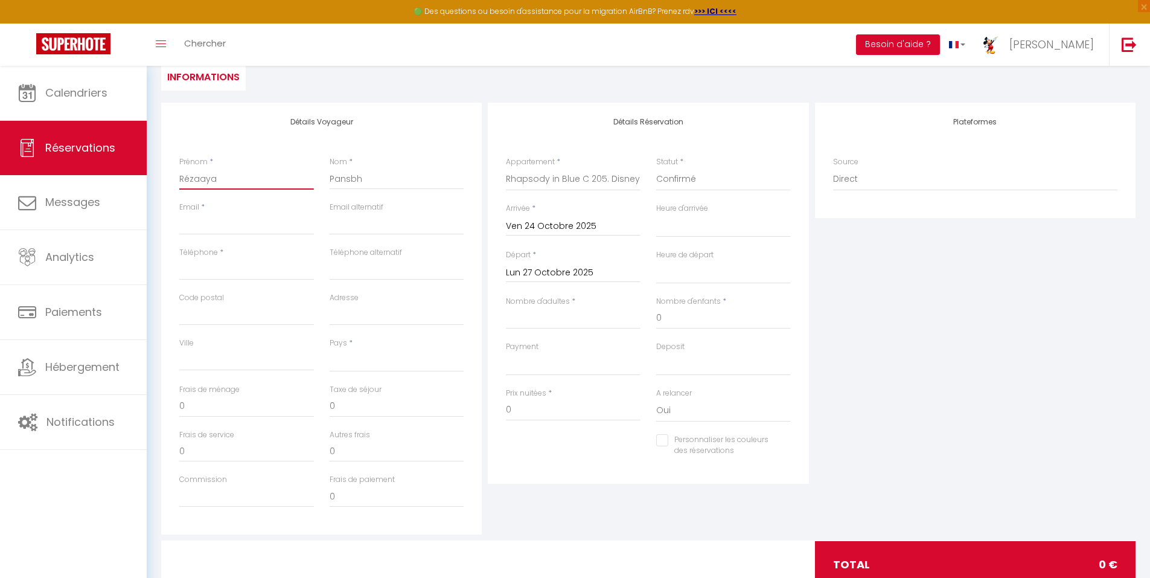
select select
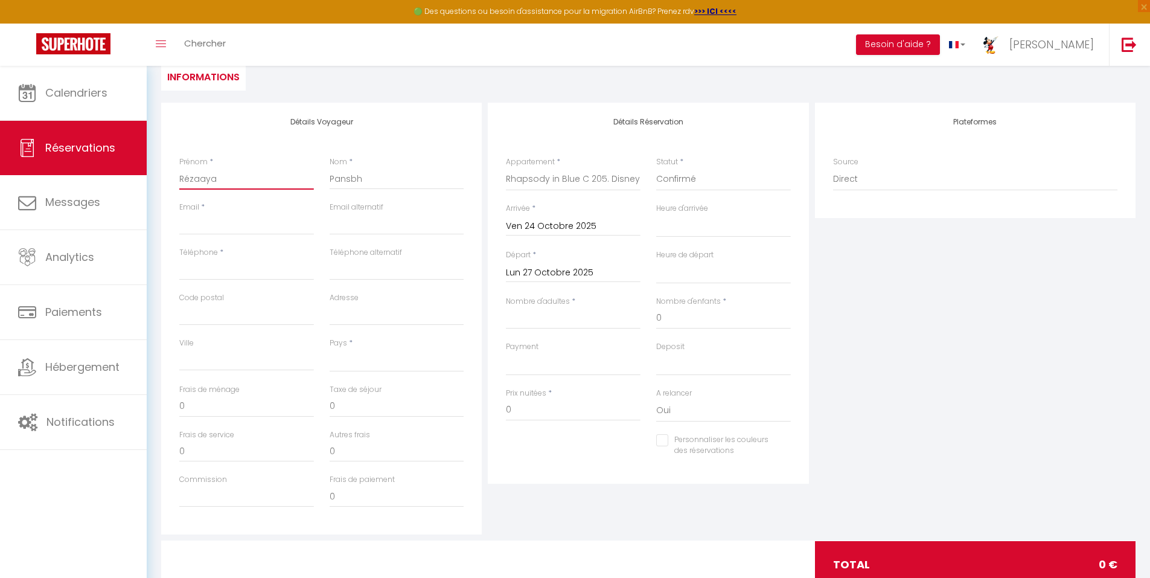
checkbox input "false"
type input "Rézaya"
select select
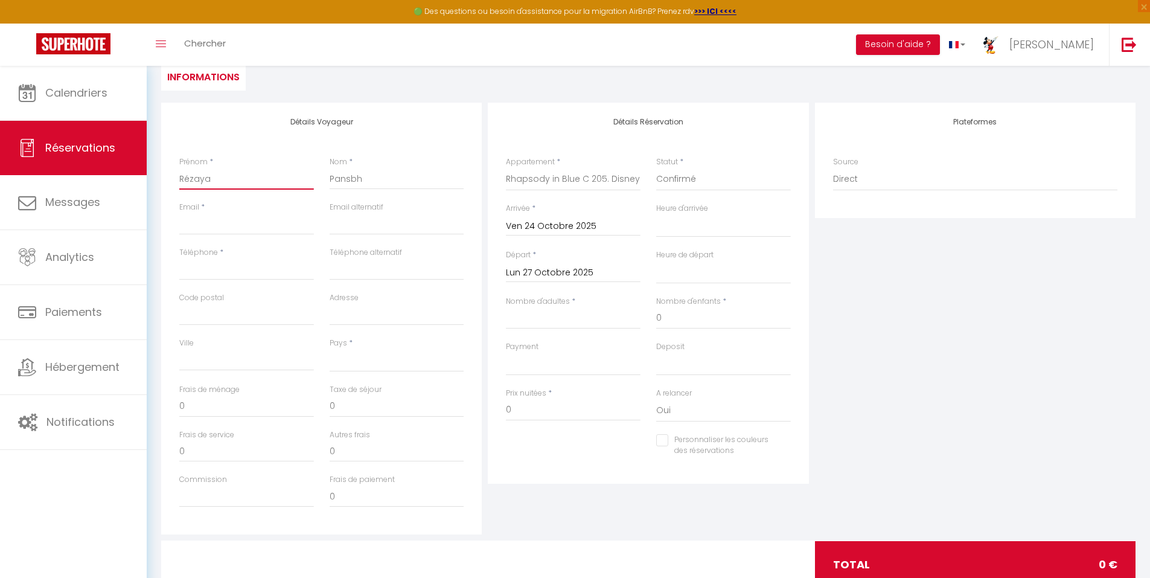
select select
checkbox input "false"
type input "Rézaa"
select select
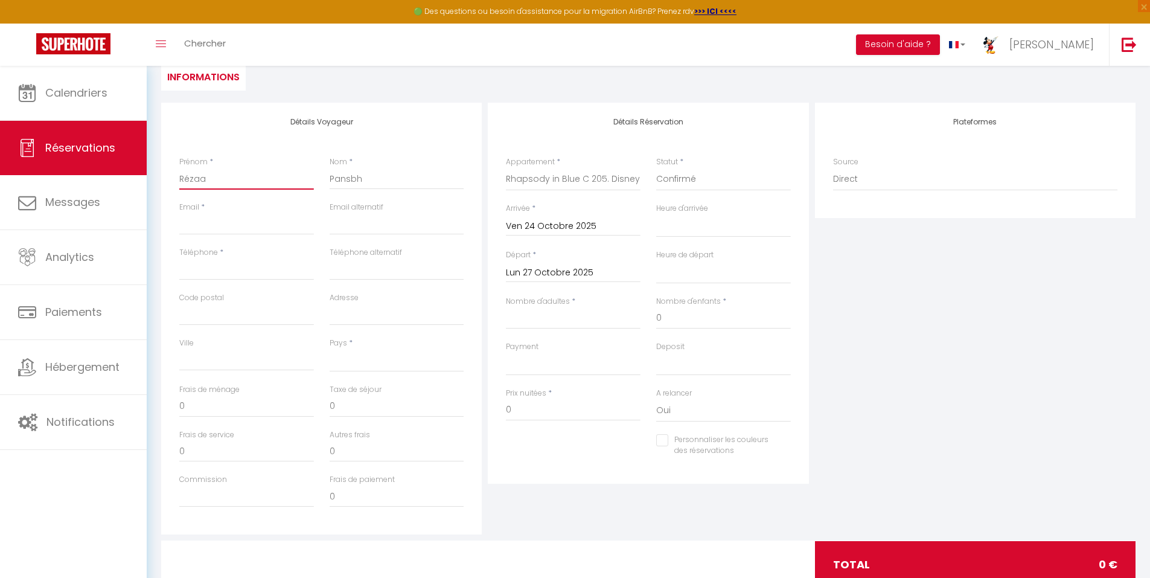
select select
checkbox input "false"
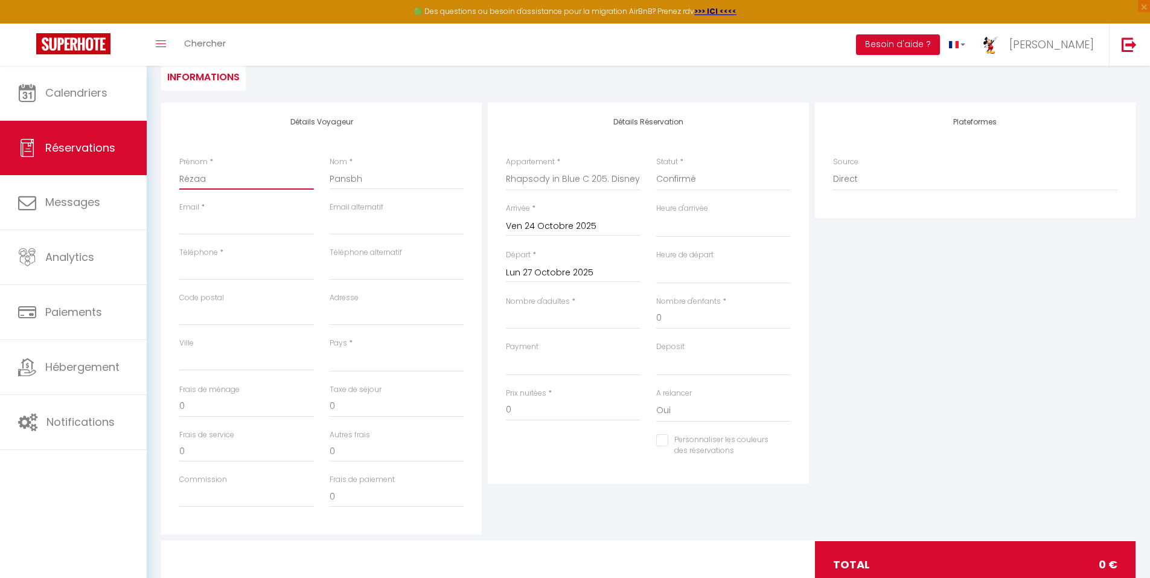
type input "Réza"
select select
click at [388, 173] on input "Pansbh" at bounding box center [397, 179] width 135 height 22
click at [245, 229] on input "Email client" at bounding box center [246, 224] width 135 height 22
click at [269, 276] on input "Téléphone" at bounding box center [246, 269] width 135 height 22
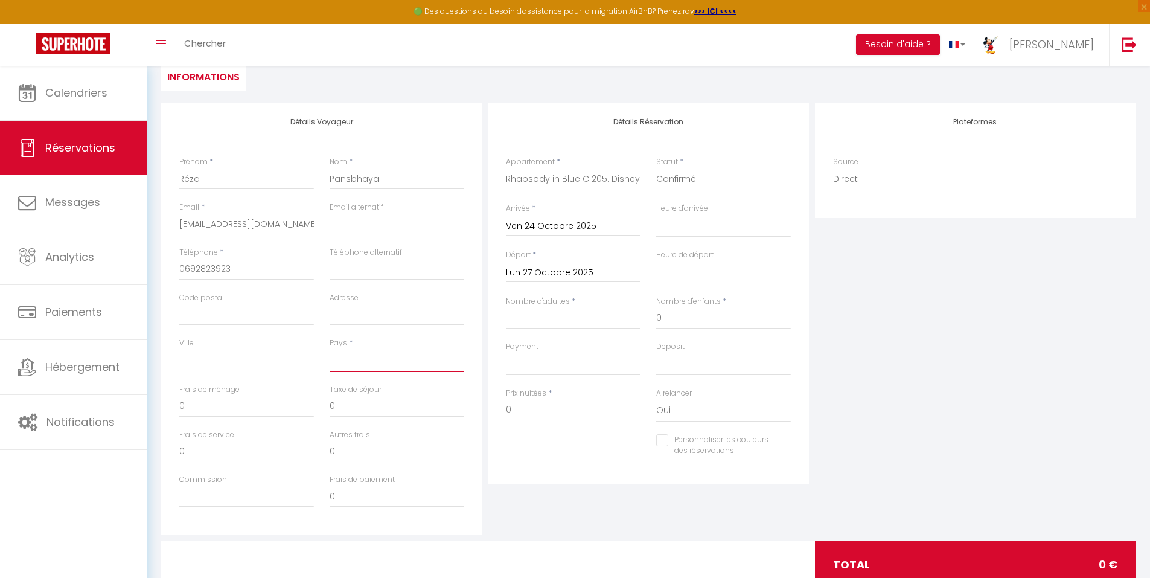
click at [360, 370] on select "[GEOGRAPHIC_DATA] [GEOGRAPHIC_DATA] [GEOGRAPHIC_DATA] [GEOGRAPHIC_DATA] [GEOGRA…" at bounding box center [397, 360] width 135 height 23
click at [330, 349] on select "[GEOGRAPHIC_DATA] [GEOGRAPHIC_DATA] [GEOGRAPHIC_DATA] [GEOGRAPHIC_DATA] [GEOGRA…" at bounding box center [397, 360] width 135 height 23
click at [588, 324] on input "Nombre d'adultes" at bounding box center [573, 318] width 135 height 22
click at [1065, 42] on span "[PERSON_NAME]" at bounding box center [1052, 44] width 85 height 15
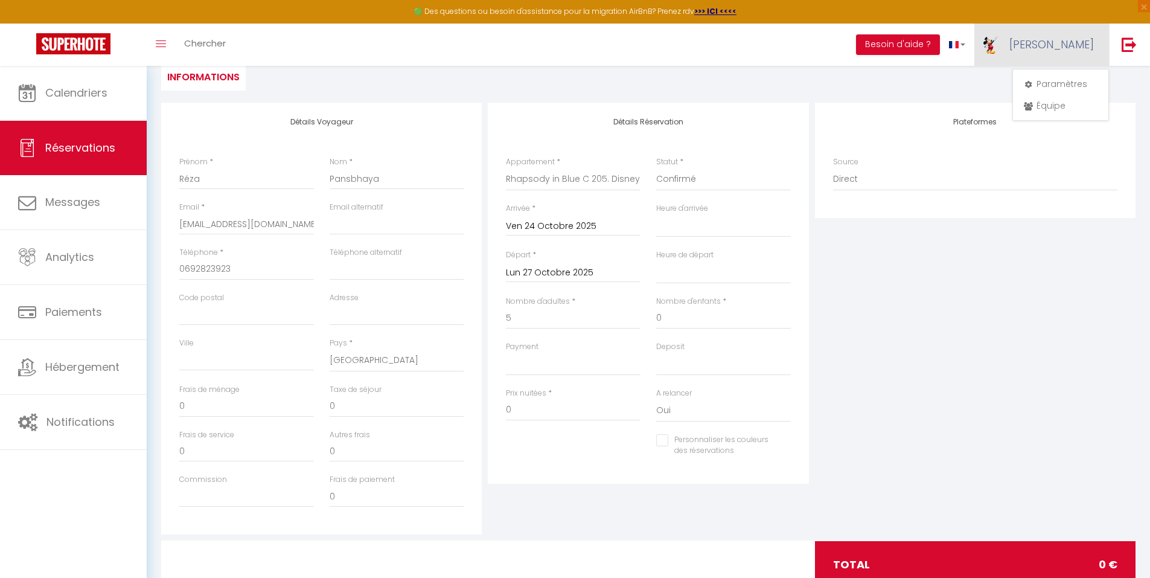
click at [1065, 42] on span "[PERSON_NAME]" at bounding box center [1052, 44] width 85 height 15
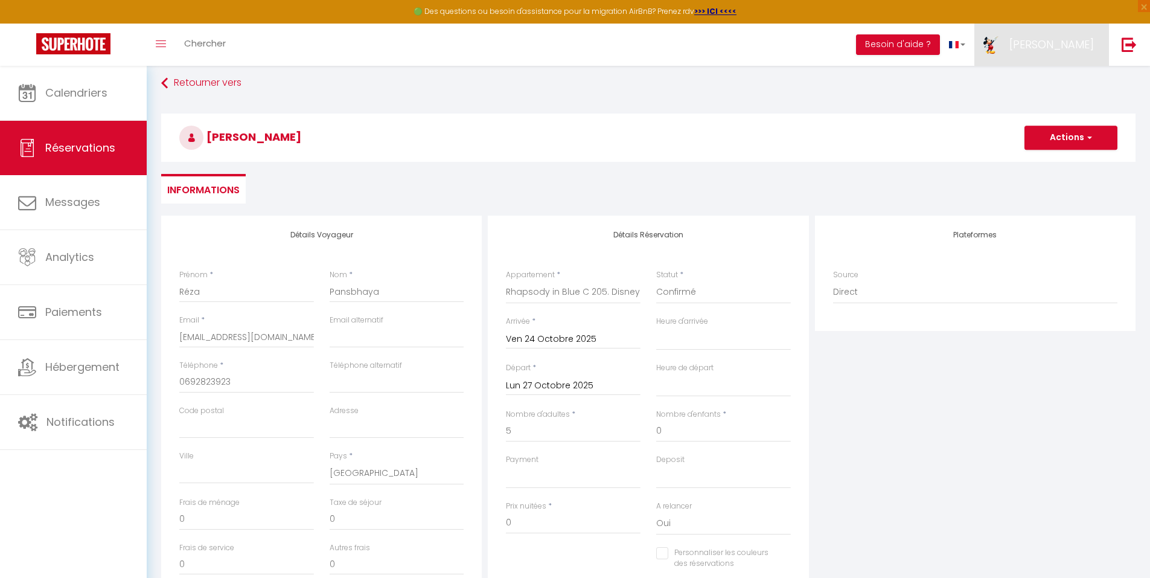
scroll to position [0, 0]
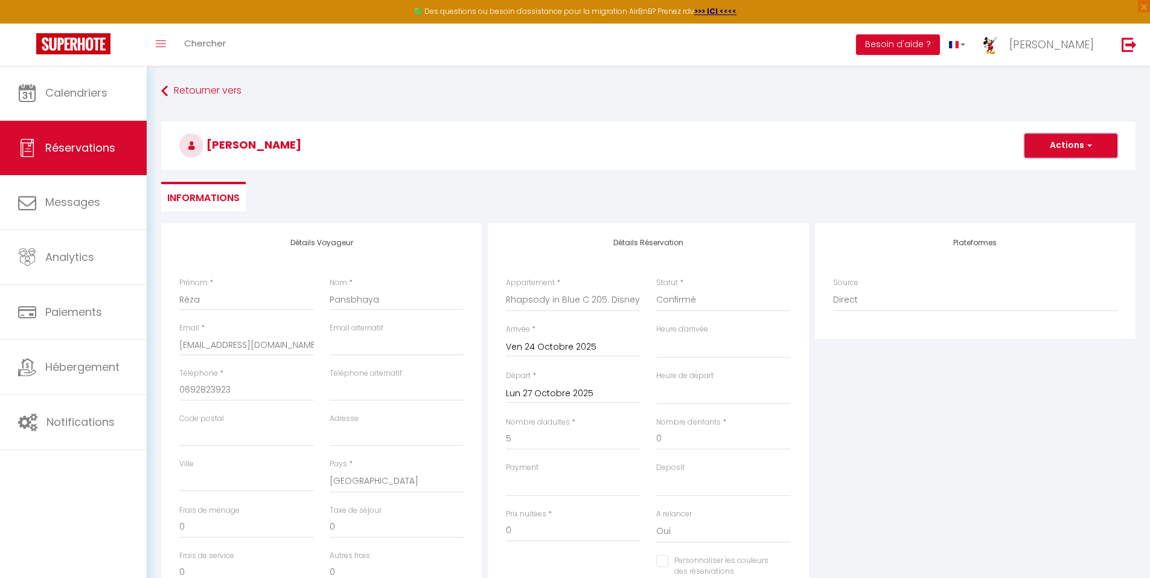
click at [1075, 143] on button "Actions" at bounding box center [1071, 145] width 93 height 24
click at [1055, 168] on link "Enregistrer" at bounding box center [1058, 172] width 95 height 16
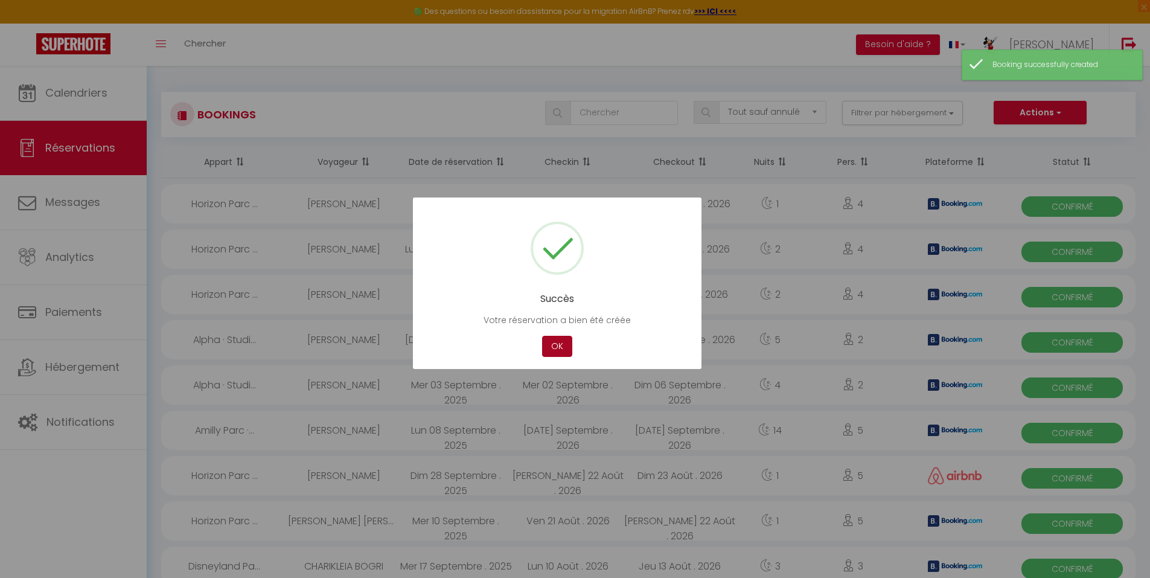
click at [556, 347] on button "OK" at bounding box center [557, 346] width 30 height 21
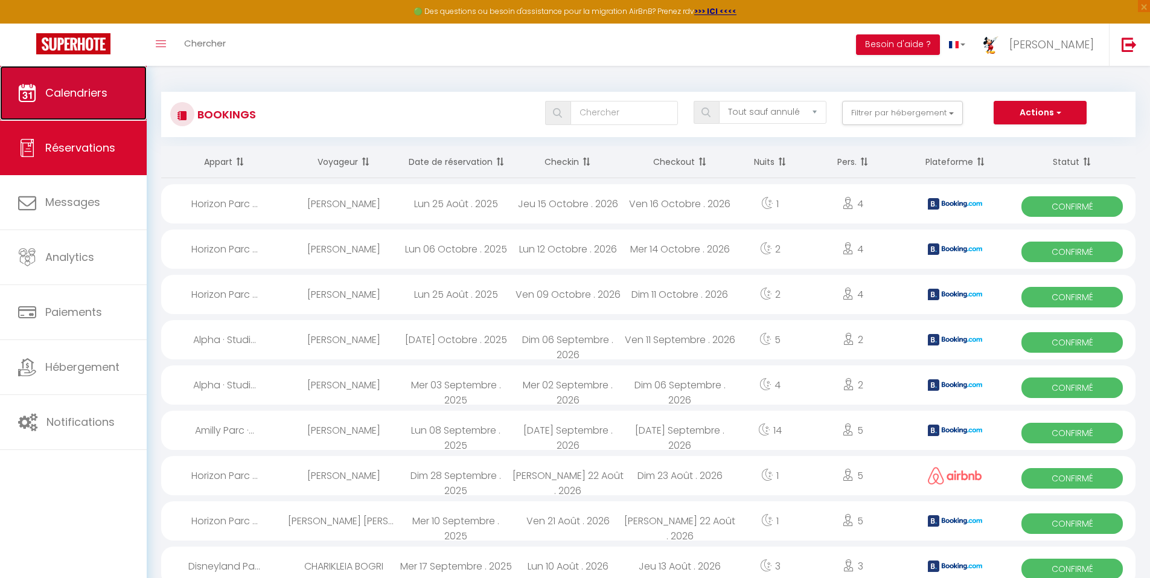
click at [87, 93] on span "Calendriers" at bounding box center [76, 92] width 62 height 15
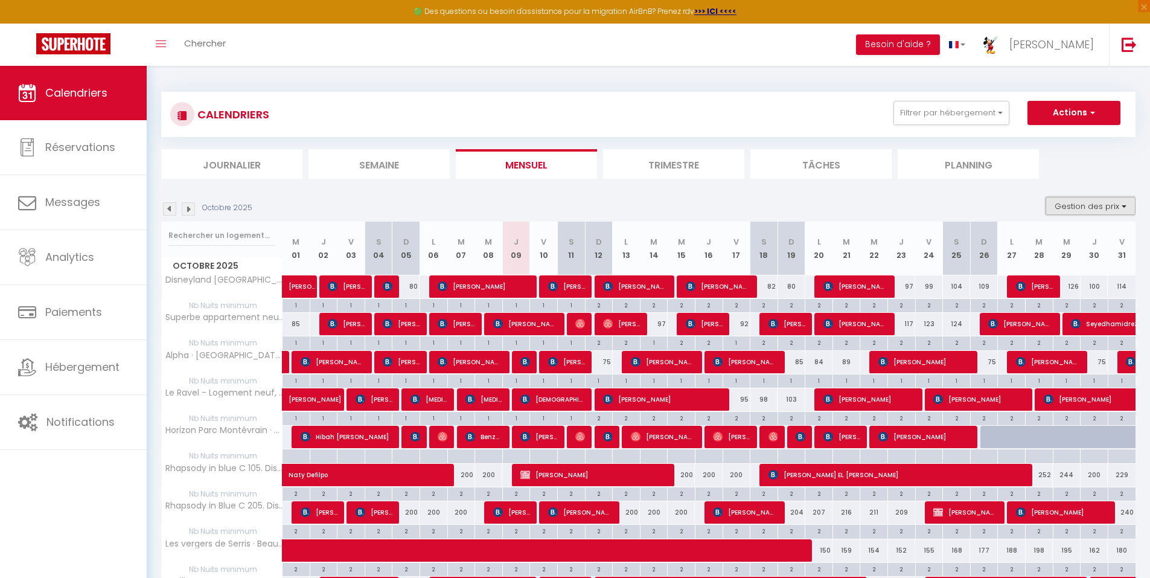
click at [1132, 202] on button "Gestion des prix" at bounding box center [1091, 206] width 90 height 18
click at [1033, 241] on input "Nb Nuits minimum" at bounding box center [1080, 243] width 109 height 12
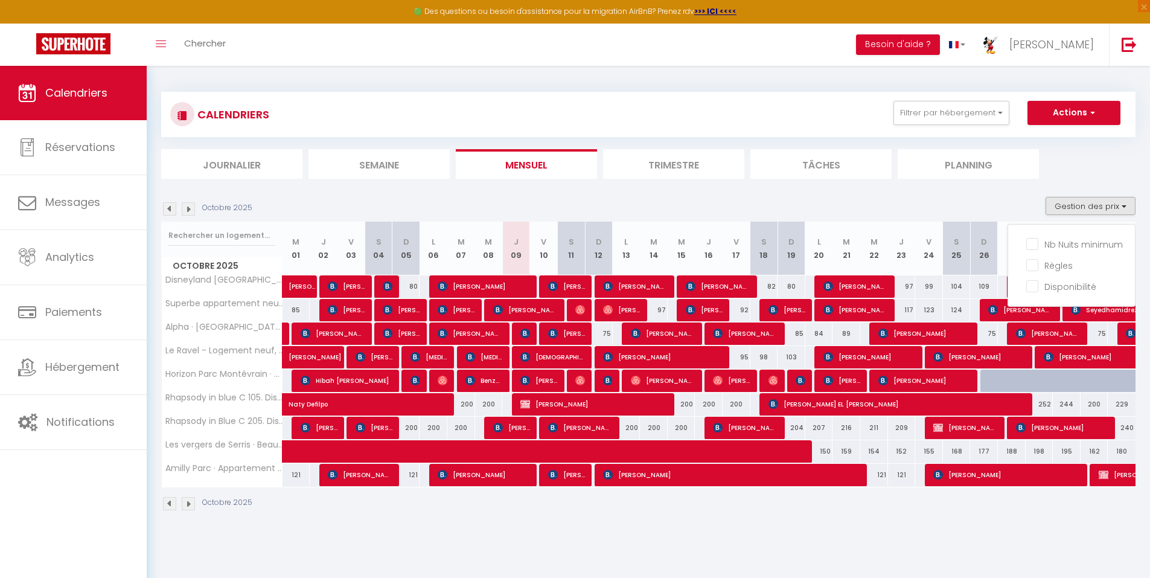
click at [1022, 193] on section "Octobre 2025 Gestion des prix Nb Nuits minimum Règles Disponibilité Octobre 202…" at bounding box center [648, 354] width 975 height 338
